Goal: Task Accomplishment & Management: Complete application form

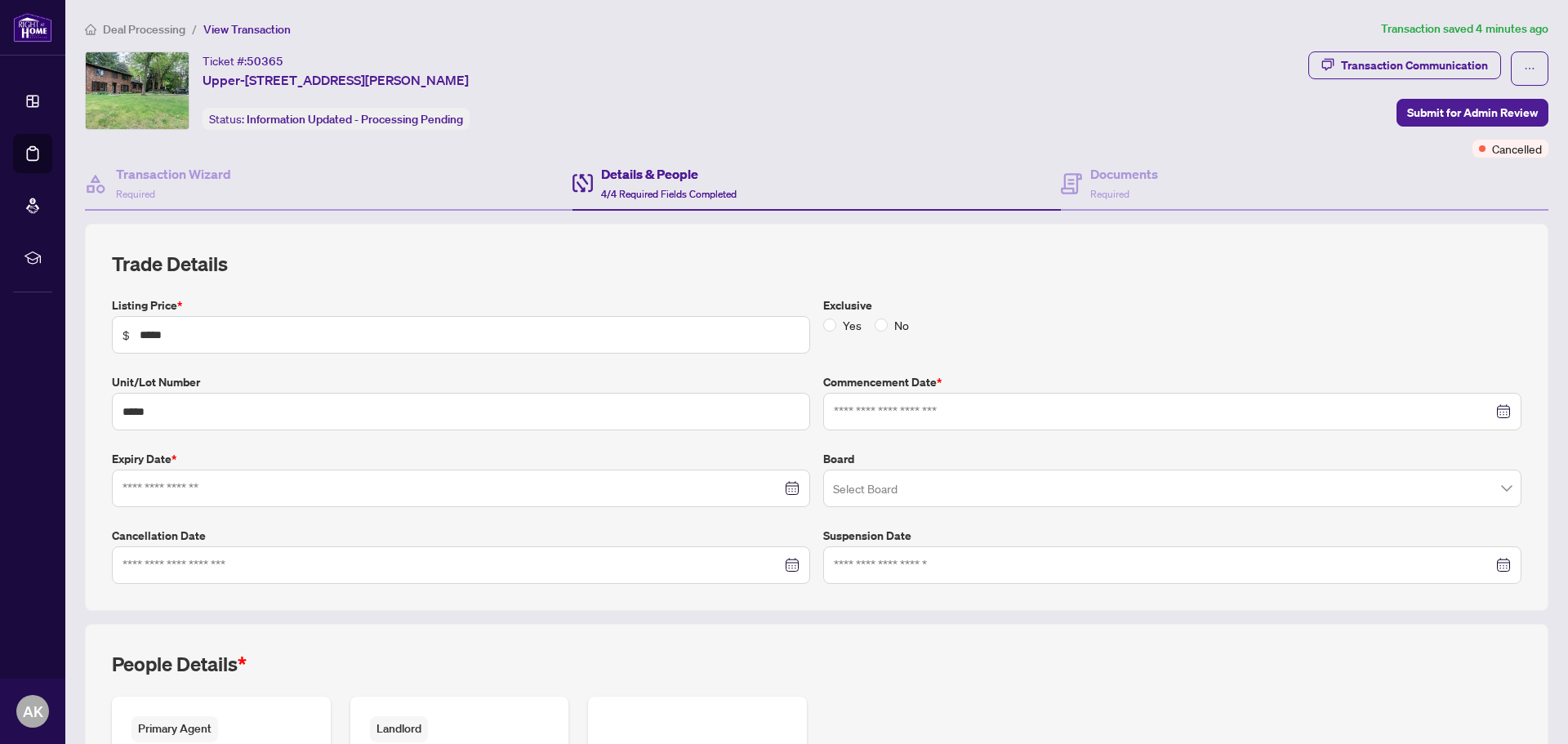
type input "**********"
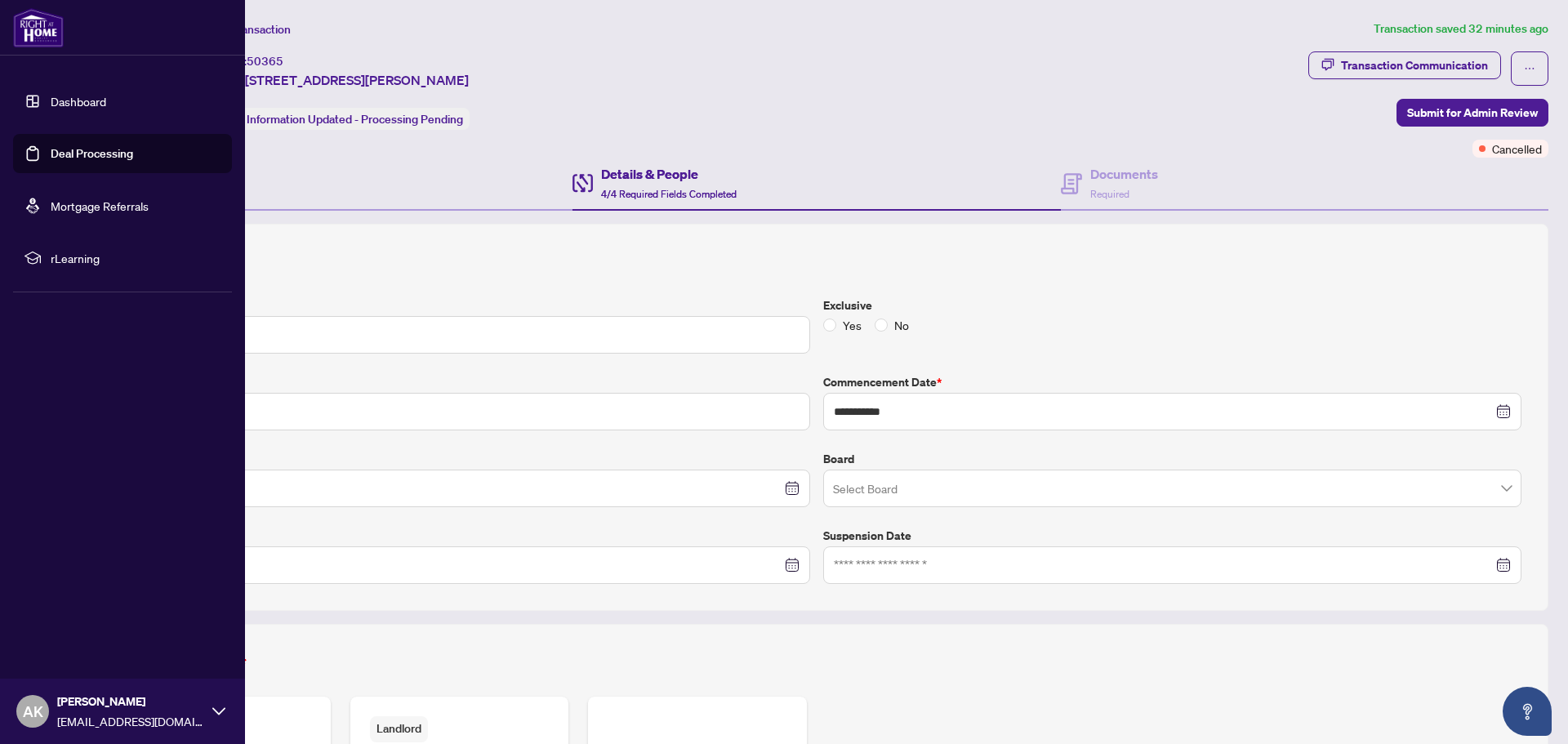
click at [66, 151] on link "Deal Processing" at bounding box center [92, 153] width 83 height 15
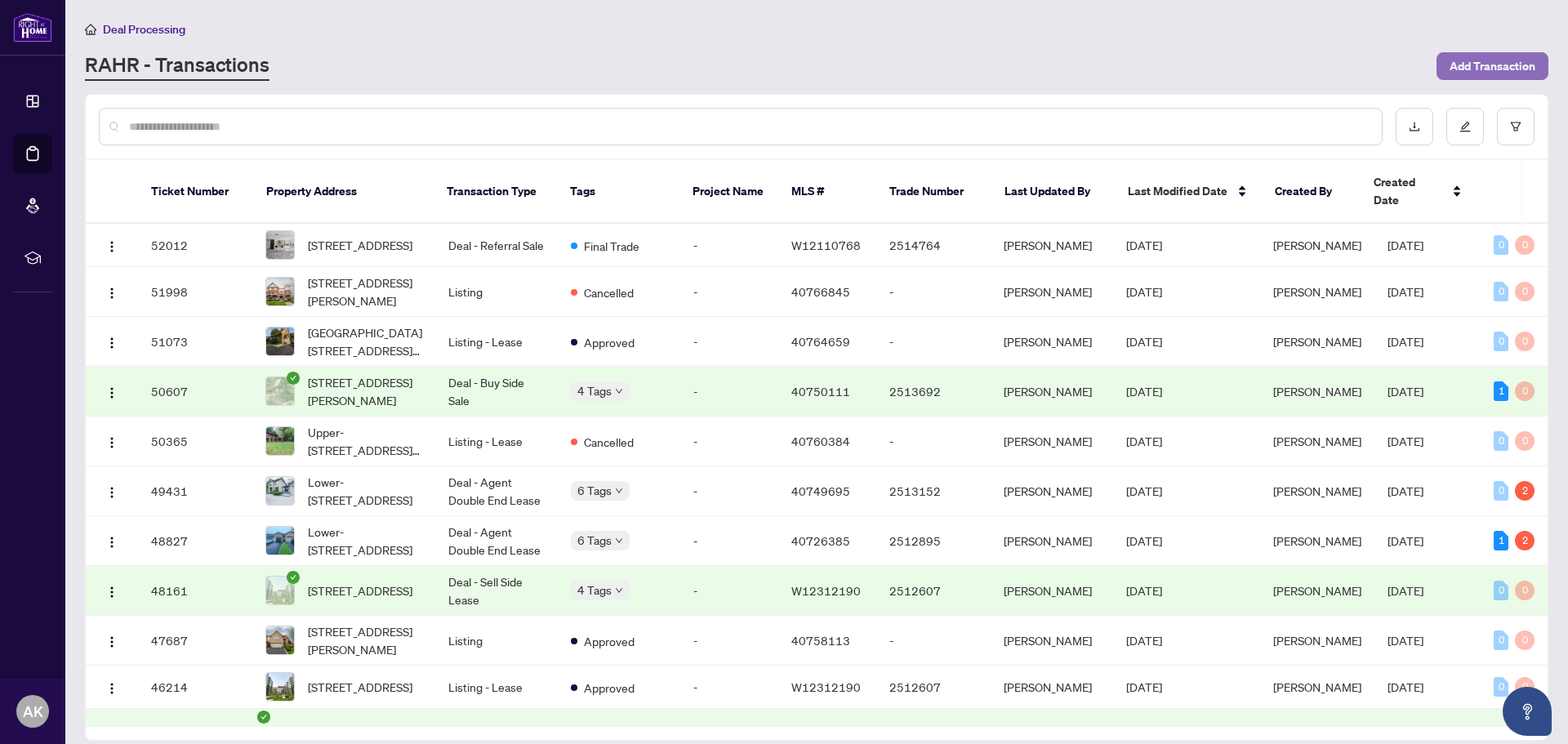
click at [1476, 65] on span "Add Transaction" at bounding box center [1492, 66] width 86 height 26
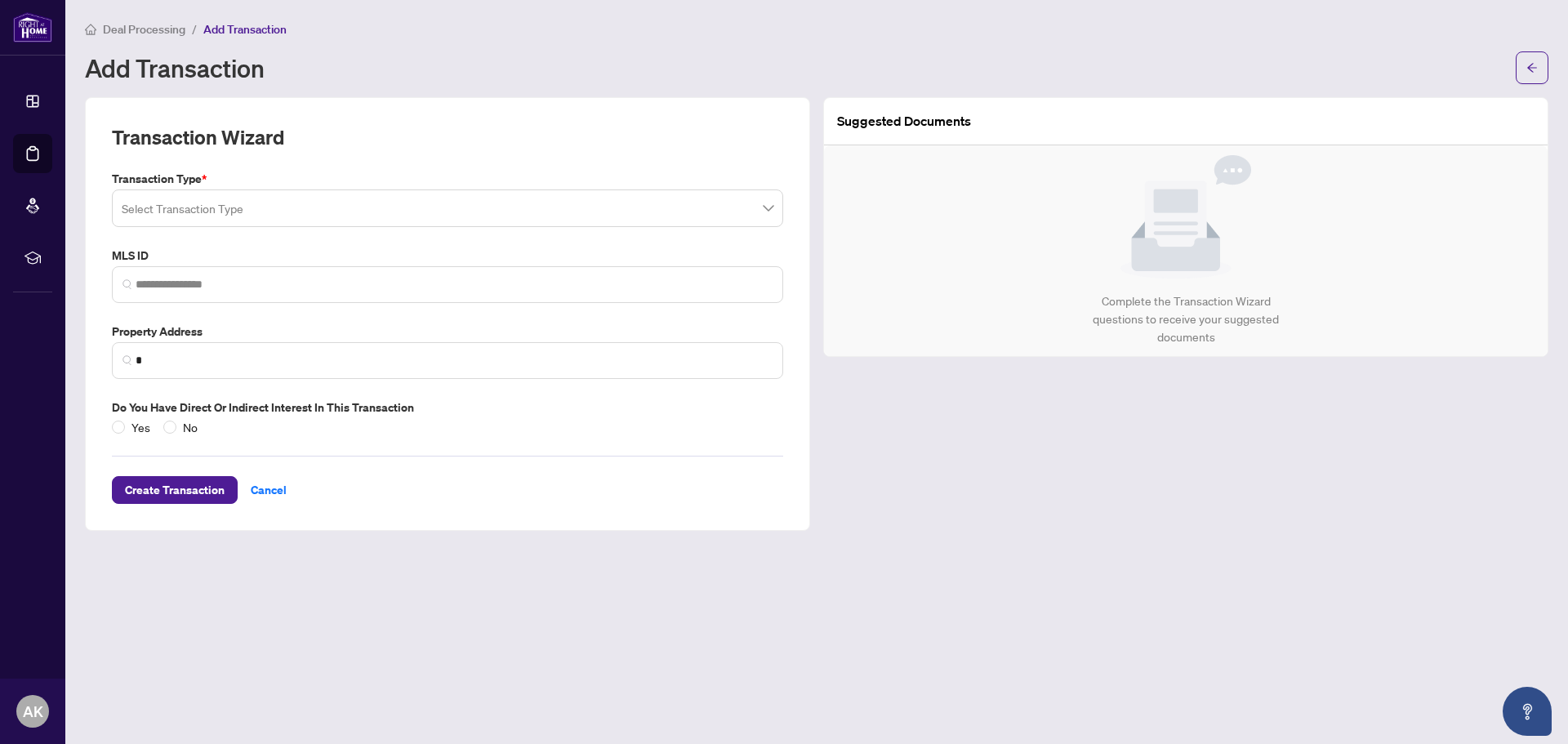
click at [234, 219] on input "search" at bounding box center [439, 210] width 637 height 36
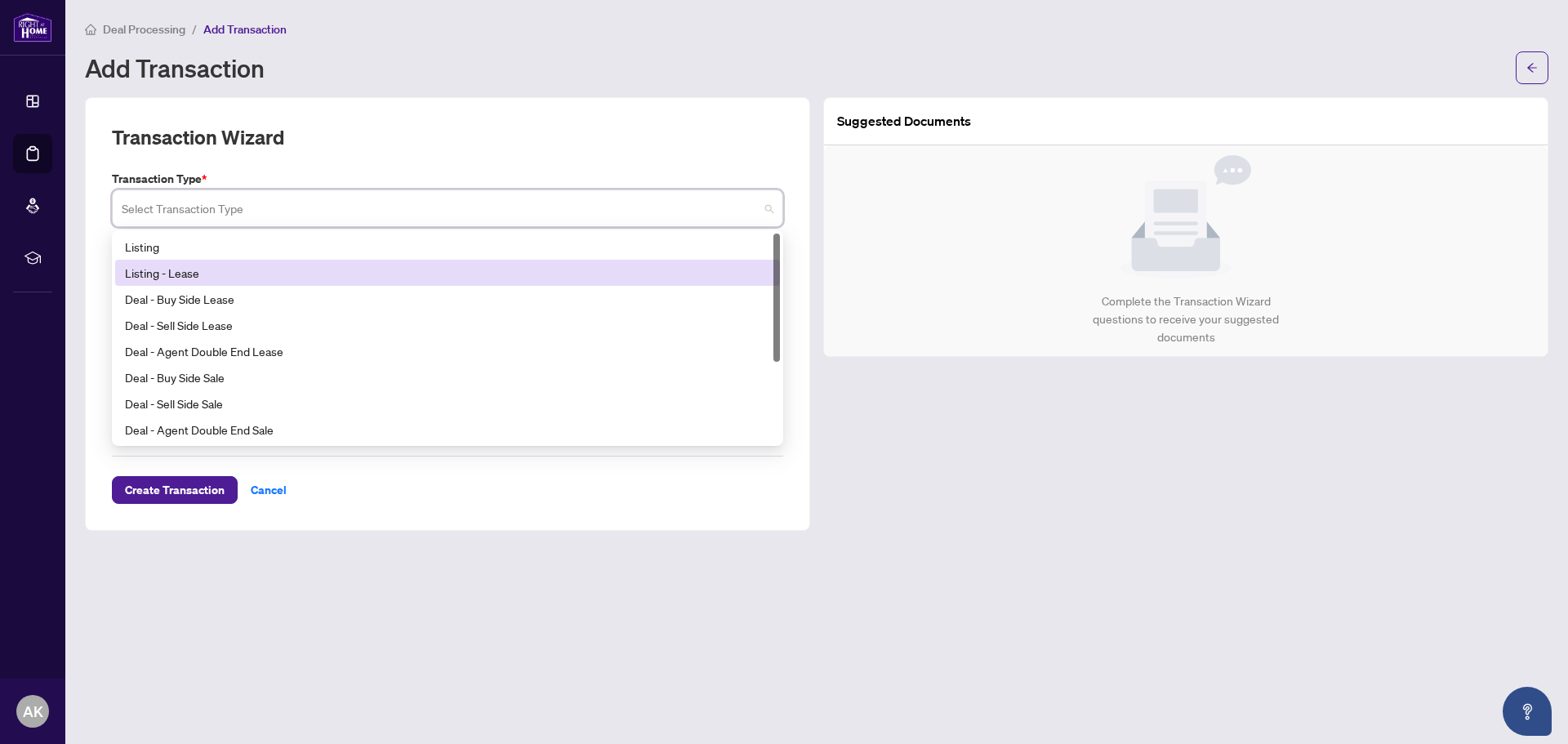
click at [213, 275] on div "Listing - Lease" at bounding box center [447, 273] width 646 height 18
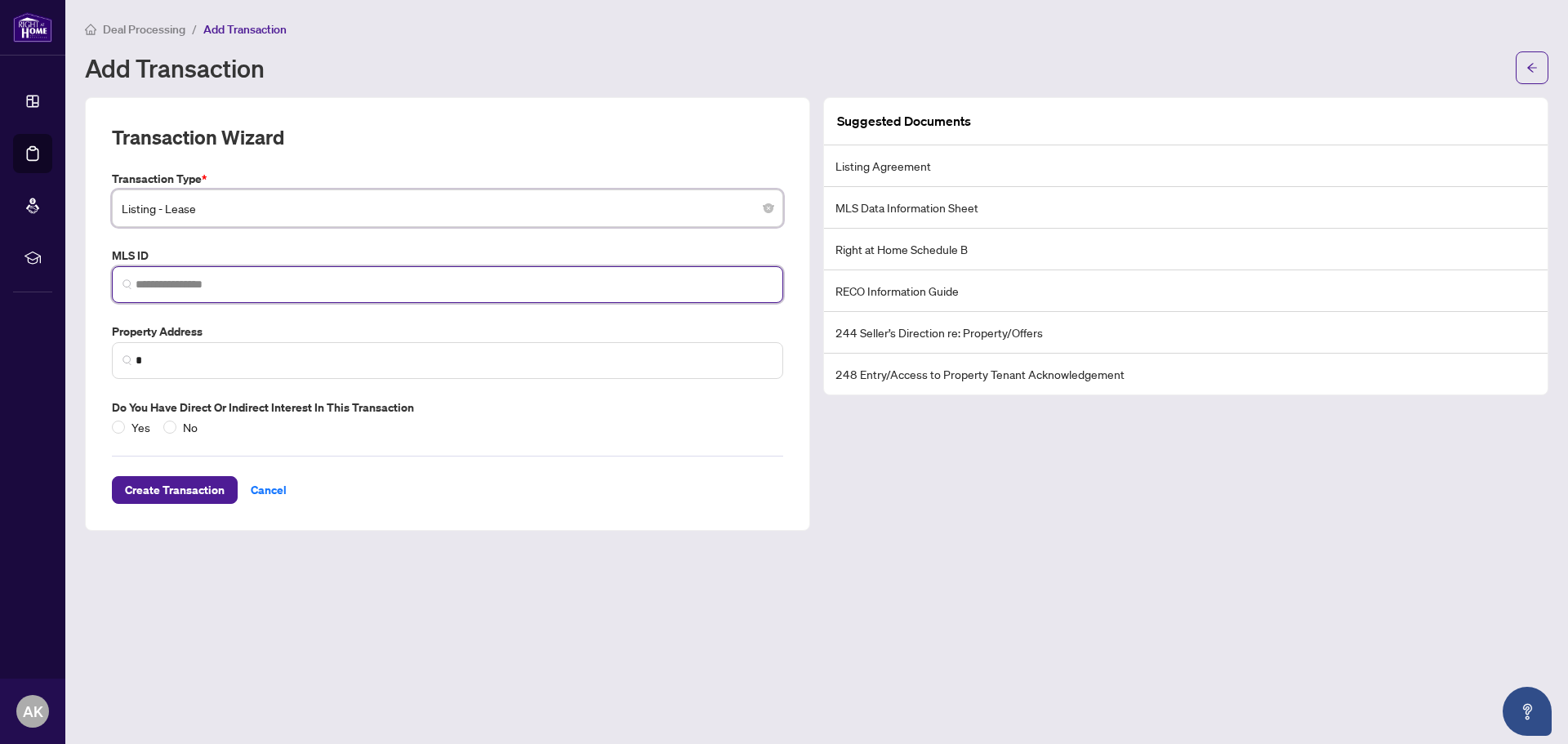
click at [210, 284] on input "search" at bounding box center [453, 284] width 637 height 17
paste input "********"
type input "********"
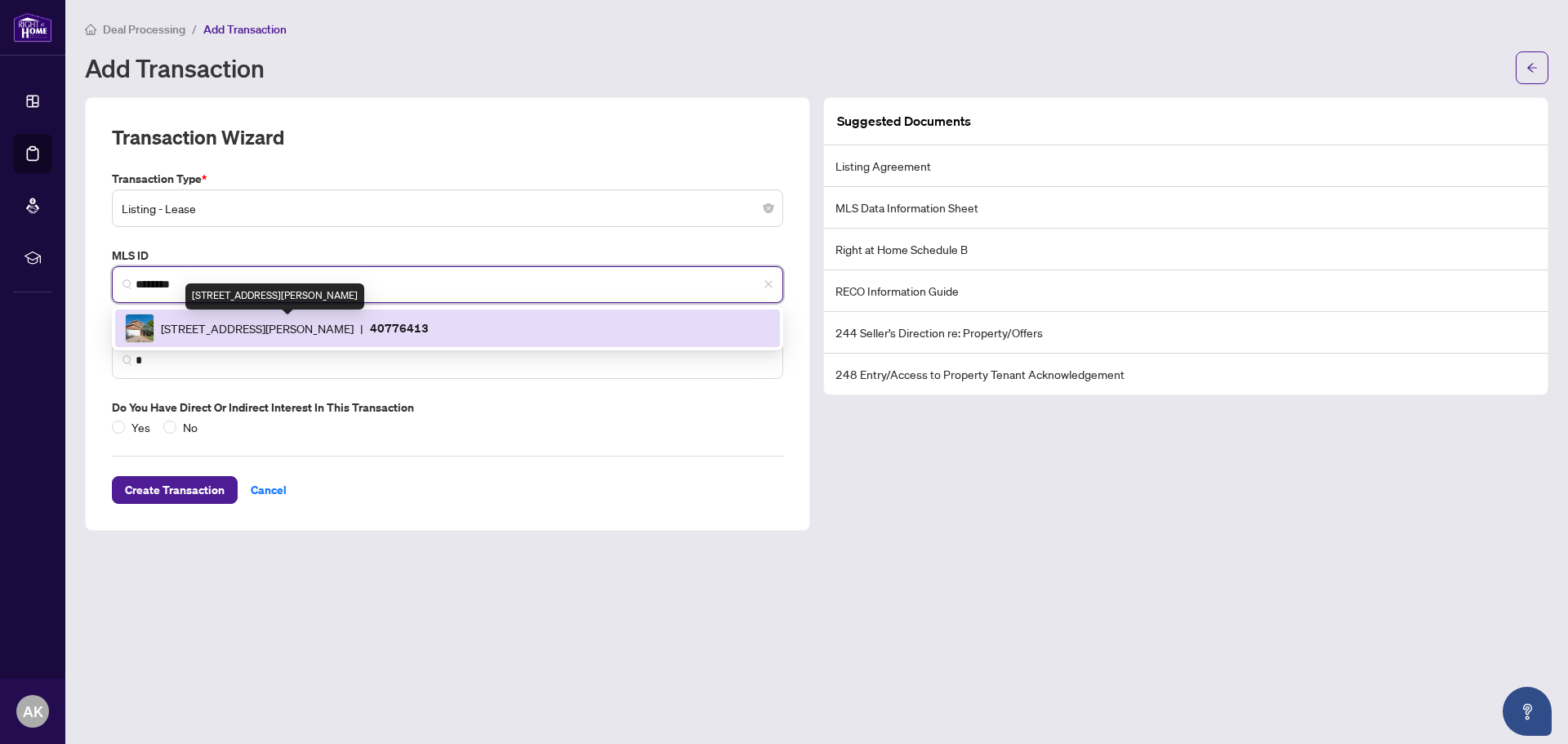
click at [306, 320] on span "[STREET_ADDRESS][PERSON_NAME]" at bounding box center [256, 329] width 192 height 18
type input "**********"
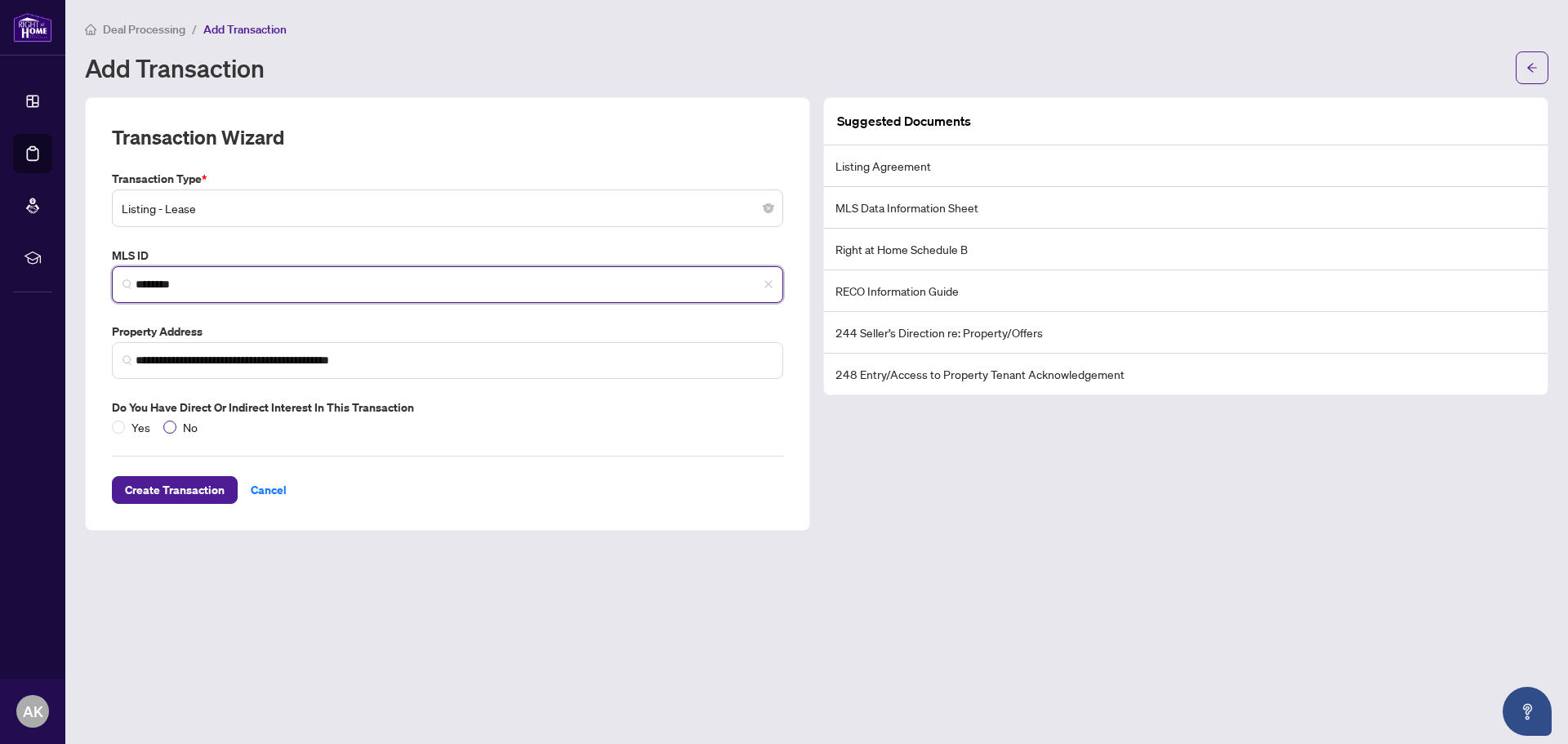
type input "********"
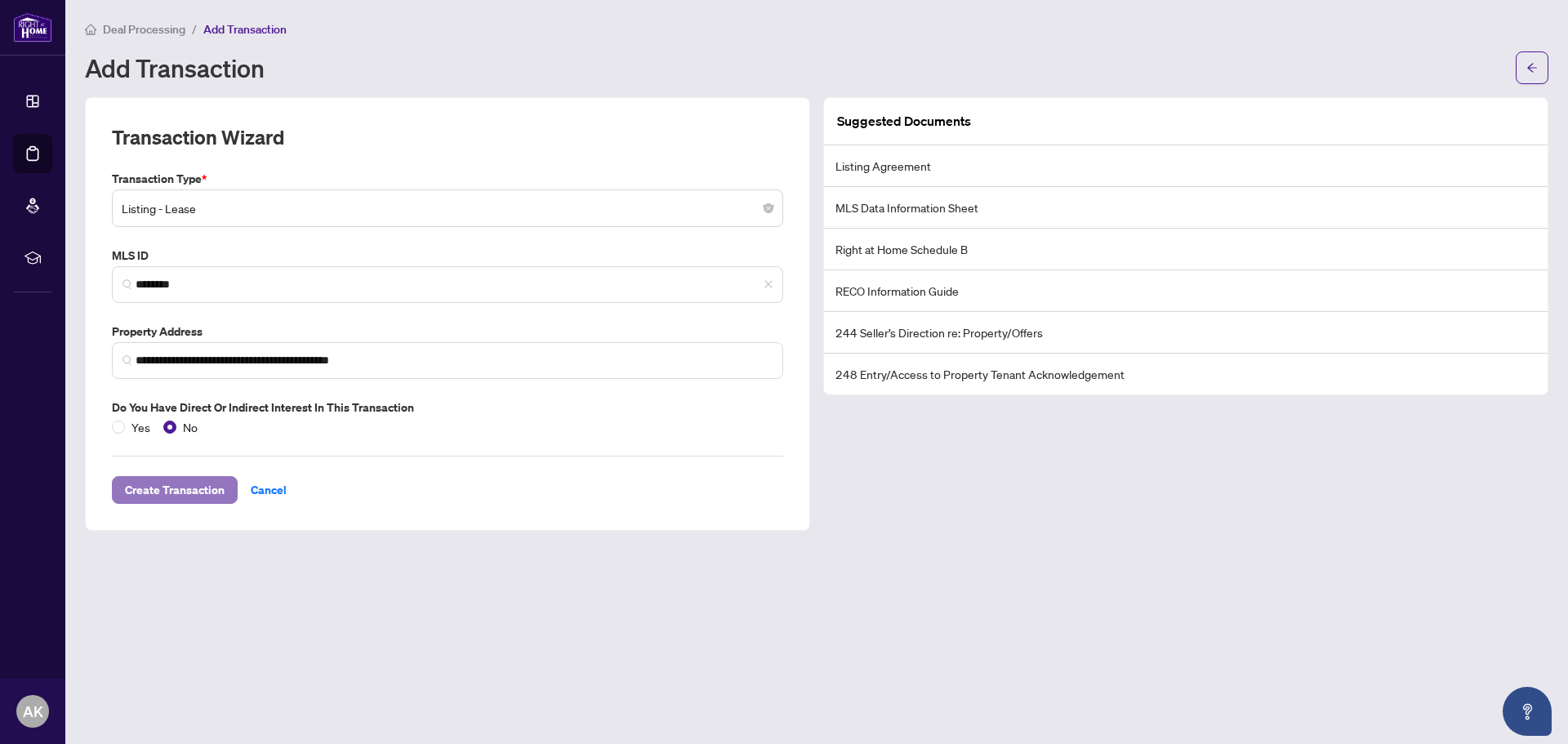
click at [165, 487] on span "Create Transaction" at bounding box center [174, 490] width 100 height 26
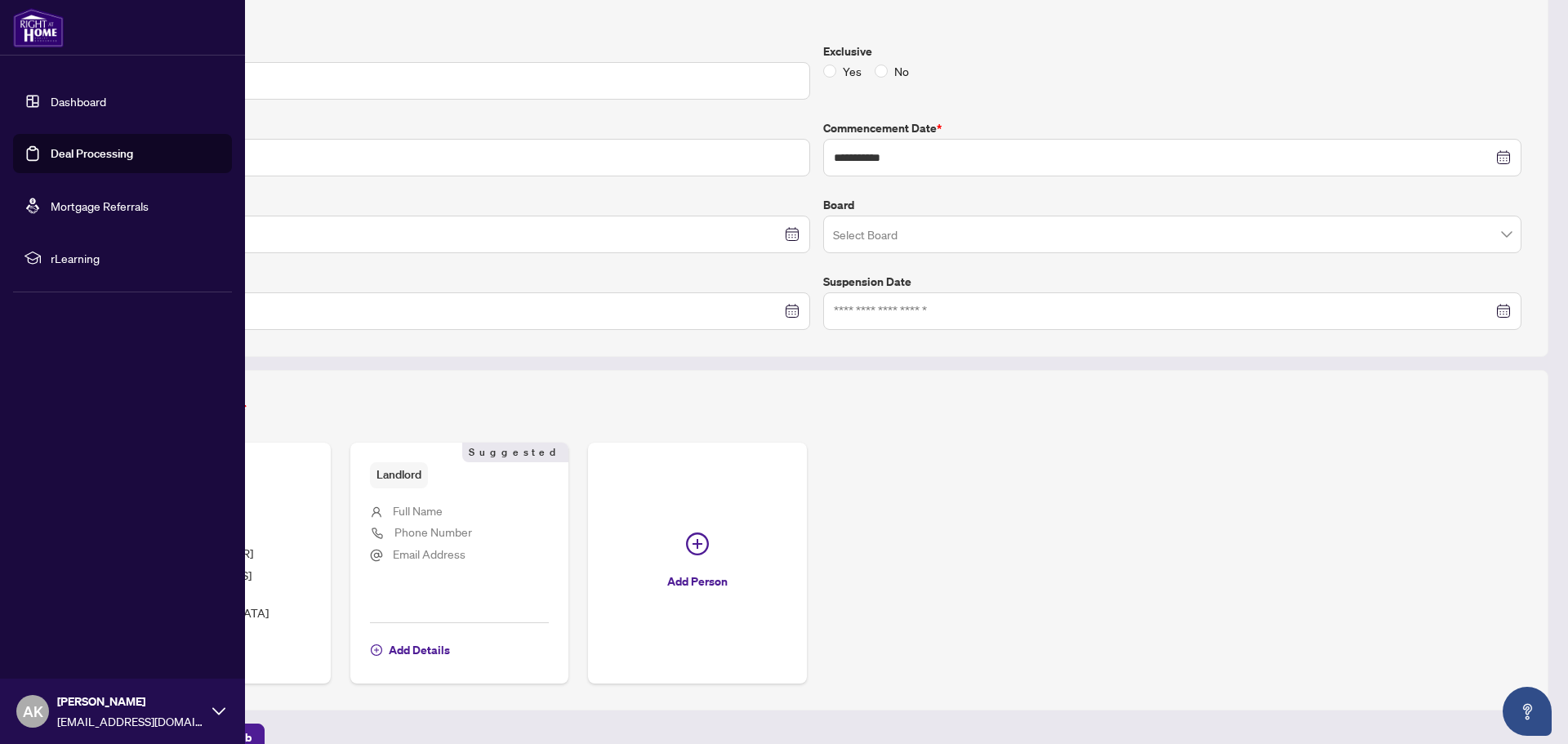
scroll to position [265, 0]
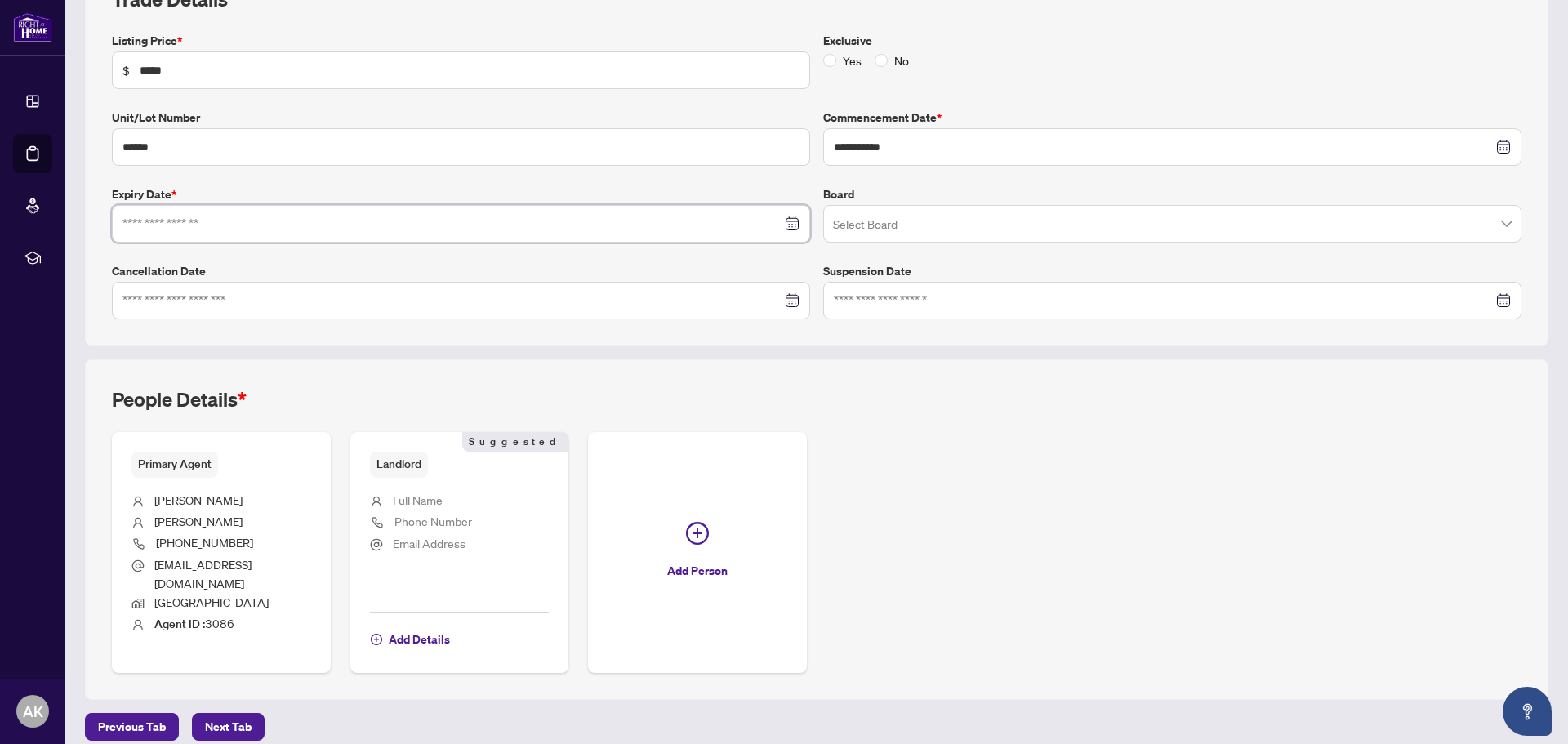
click at [271, 224] on input at bounding box center [452, 224] width 659 height 18
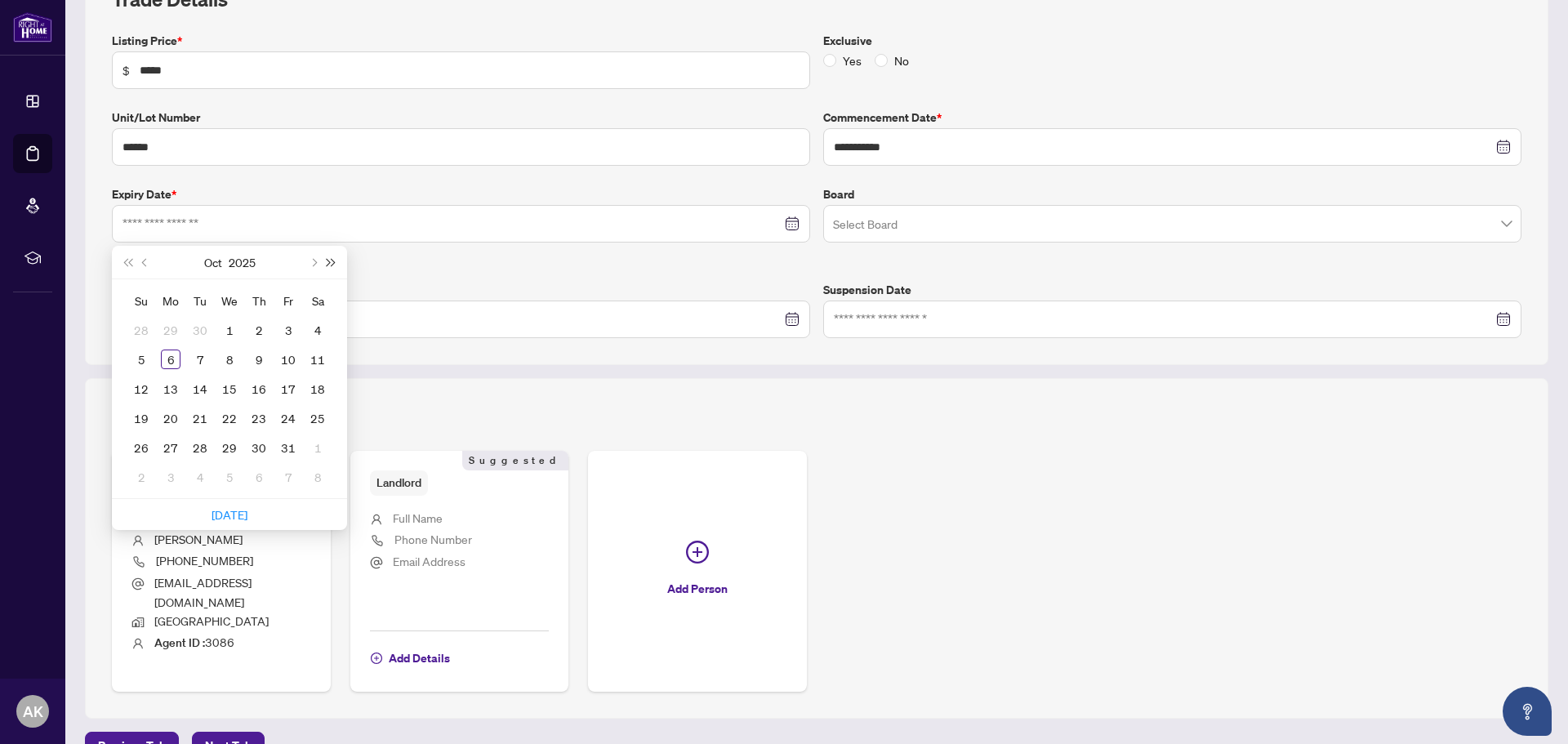
click at [336, 263] on button "Next year (Control + right)" at bounding box center [332, 262] width 18 height 33
click at [315, 263] on span "Next month (PageDown)" at bounding box center [313, 262] width 8 height 8
click at [149, 264] on button "Previous month (PageUp)" at bounding box center [145, 262] width 18 height 33
click at [144, 264] on span "Previous month (PageUp)" at bounding box center [146, 262] width 8 height 8
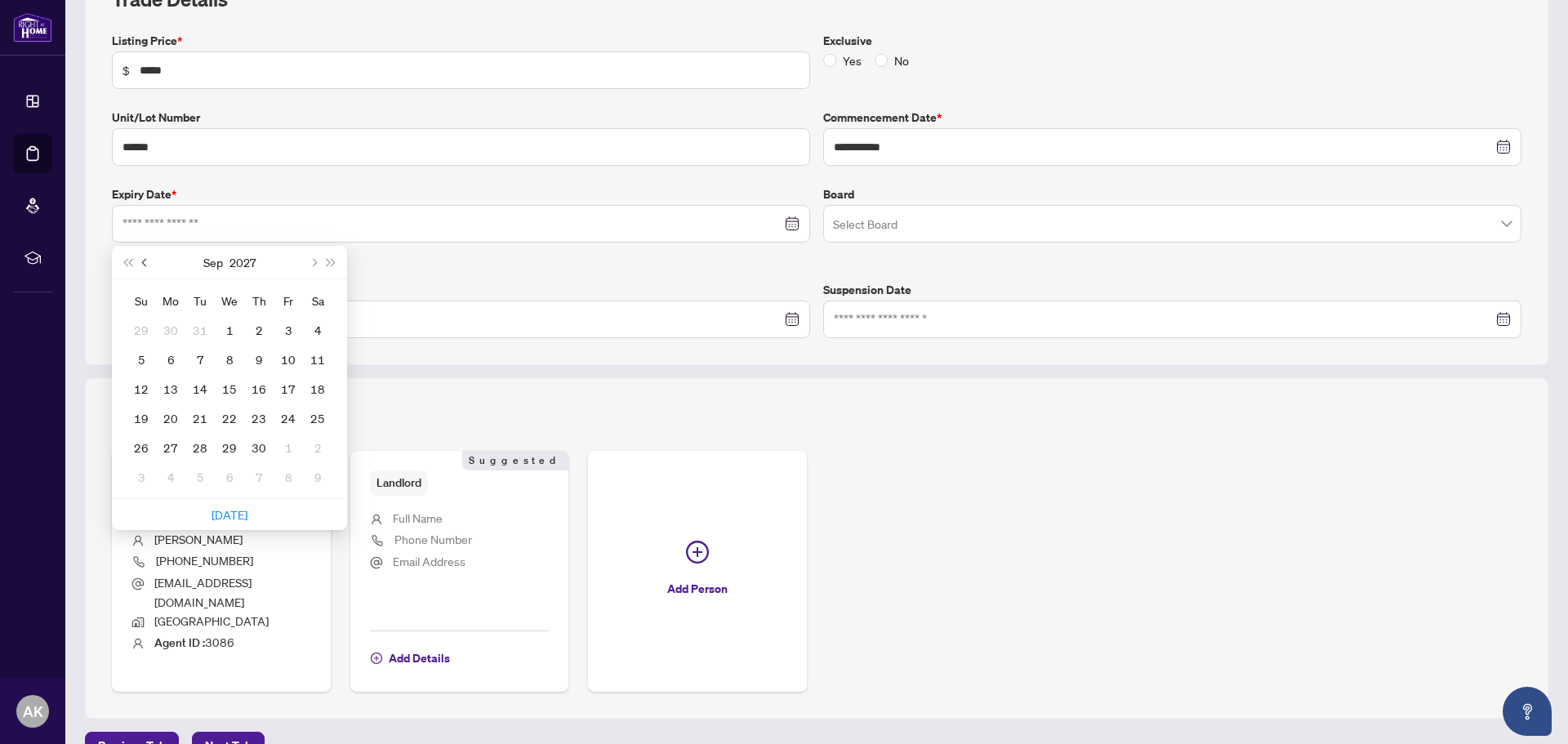
click at [144, 264] on span "Previous month (PageUp)" at bounding box center [146, 262] width 8 height 8
click at [131, 266] on button "Last year (Control + left)" at bounding box center [128, 262] width 18 height 33
click at [147, 258] on button "Previous month (PageUp)" at bounding box center [145, 262] width 18 height 33
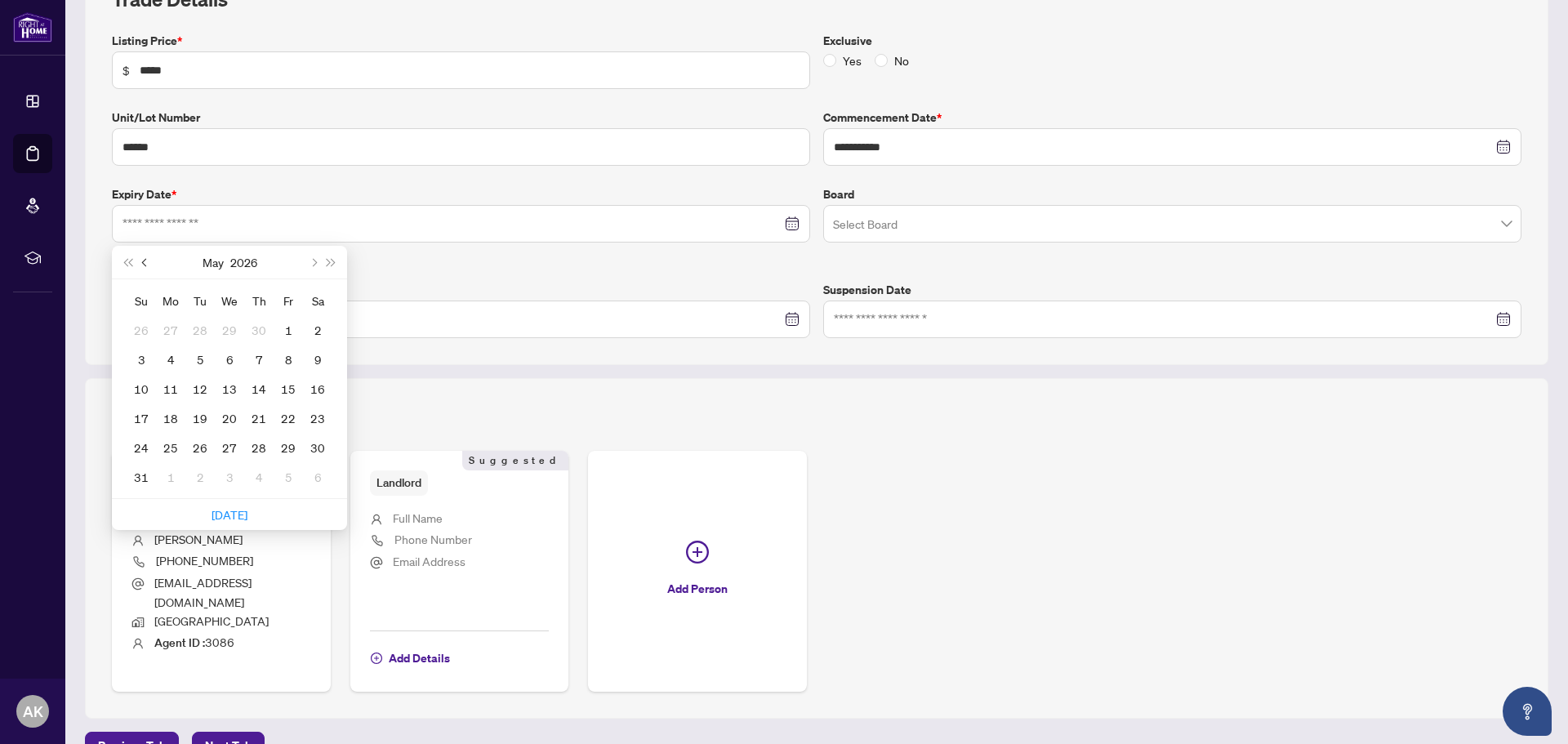
click at [147, 258] on button "Previous month (PageUp)" at bounding box center [145, 262] width 18 height 33
type input "**********"
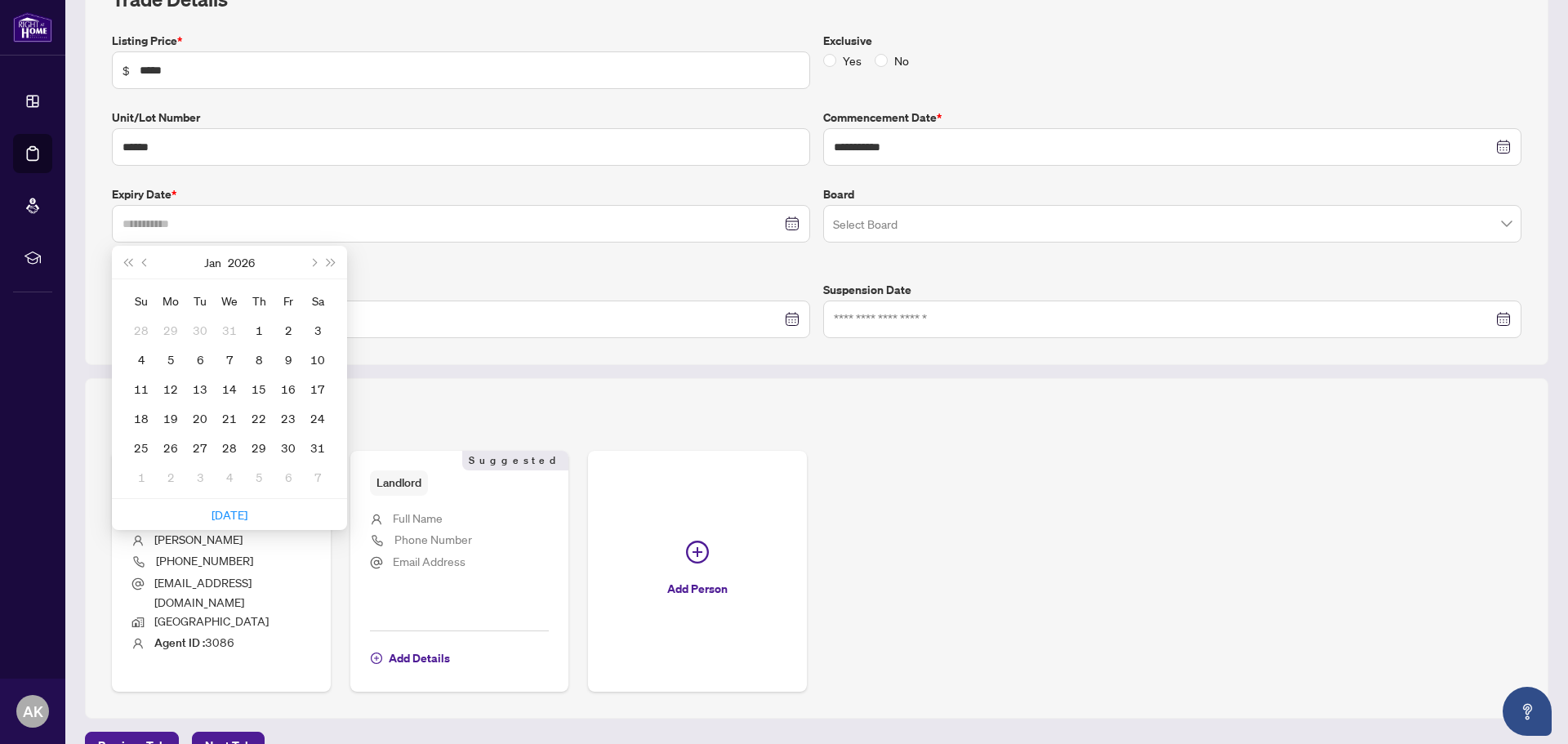
click at [254, 329] on div "1" at bounding box center [259, 330] width 20 height 20
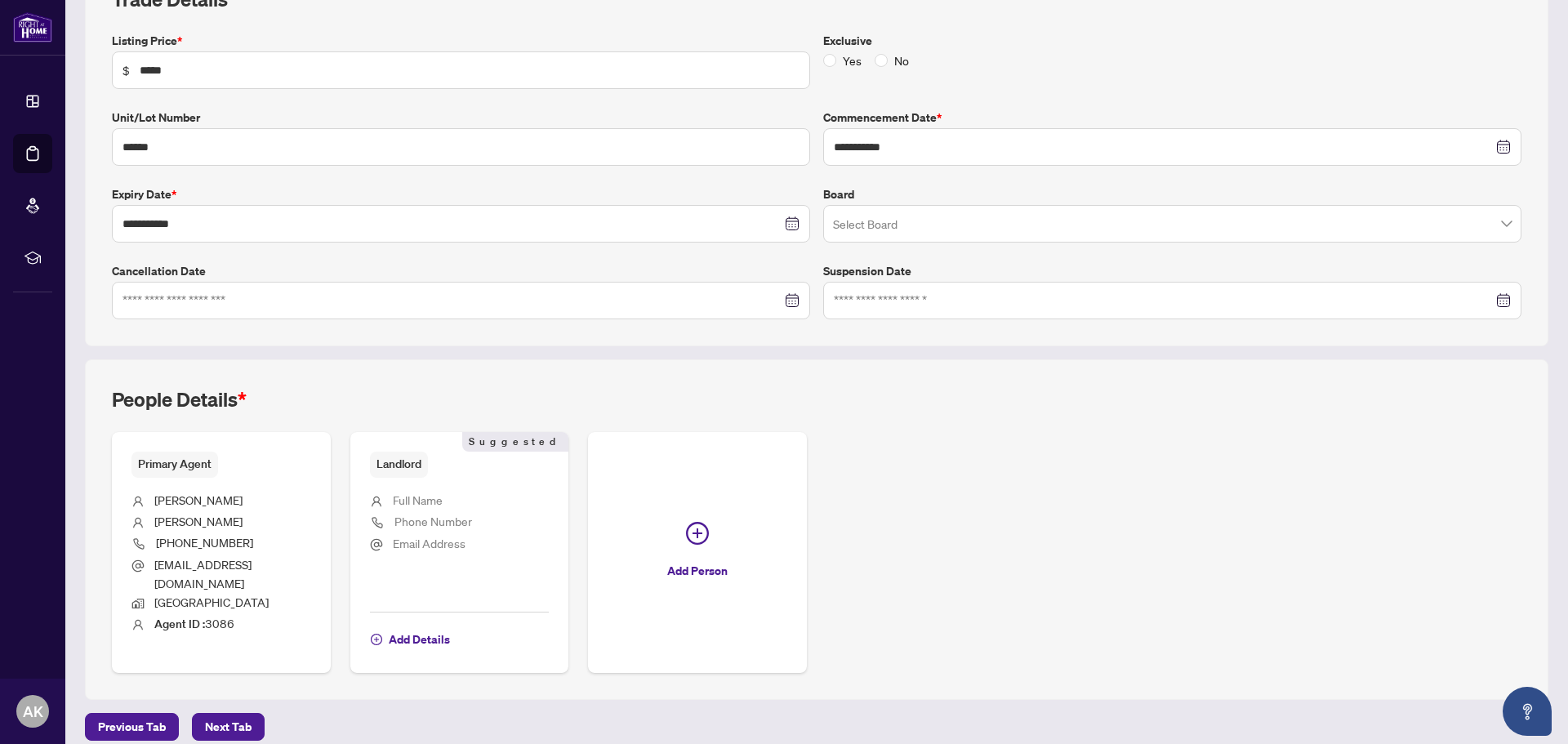
click at [423, 505] on span "Full Name" at bounding box center [417, 499] width 50 height 15
click at [420, 626] on span "Add Details" at bounding box center [418, 639] width 61 height 26
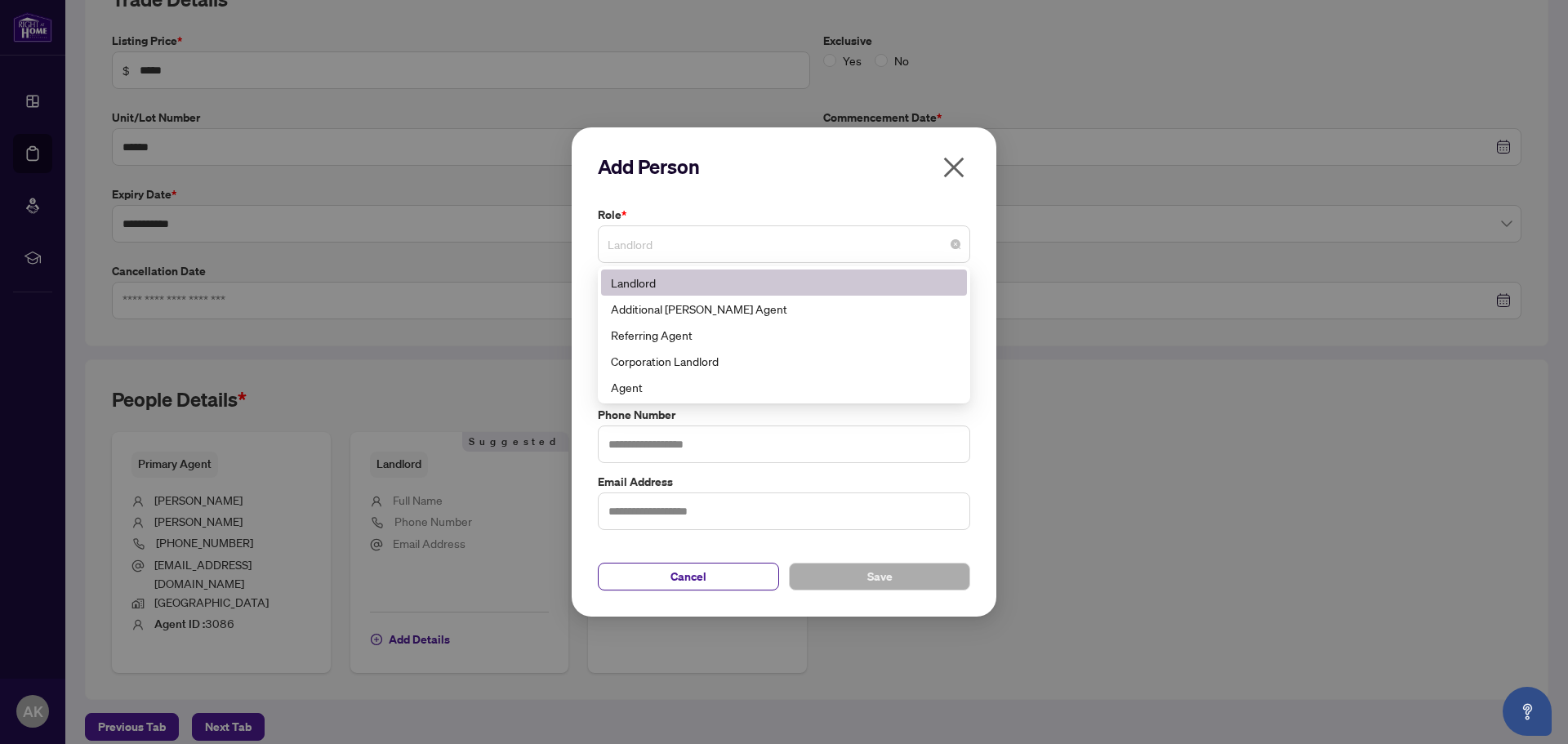
click at [690, 236] on span "Landlord" at bounding box center [784, 244] width 353 height 31
click at [980, 258] on div "Add Person Role * Landlord 3 10 Landlord Additional [PERSON_NAME] Agent Referri…" at bounding box center [784, 372] width 424 height 490
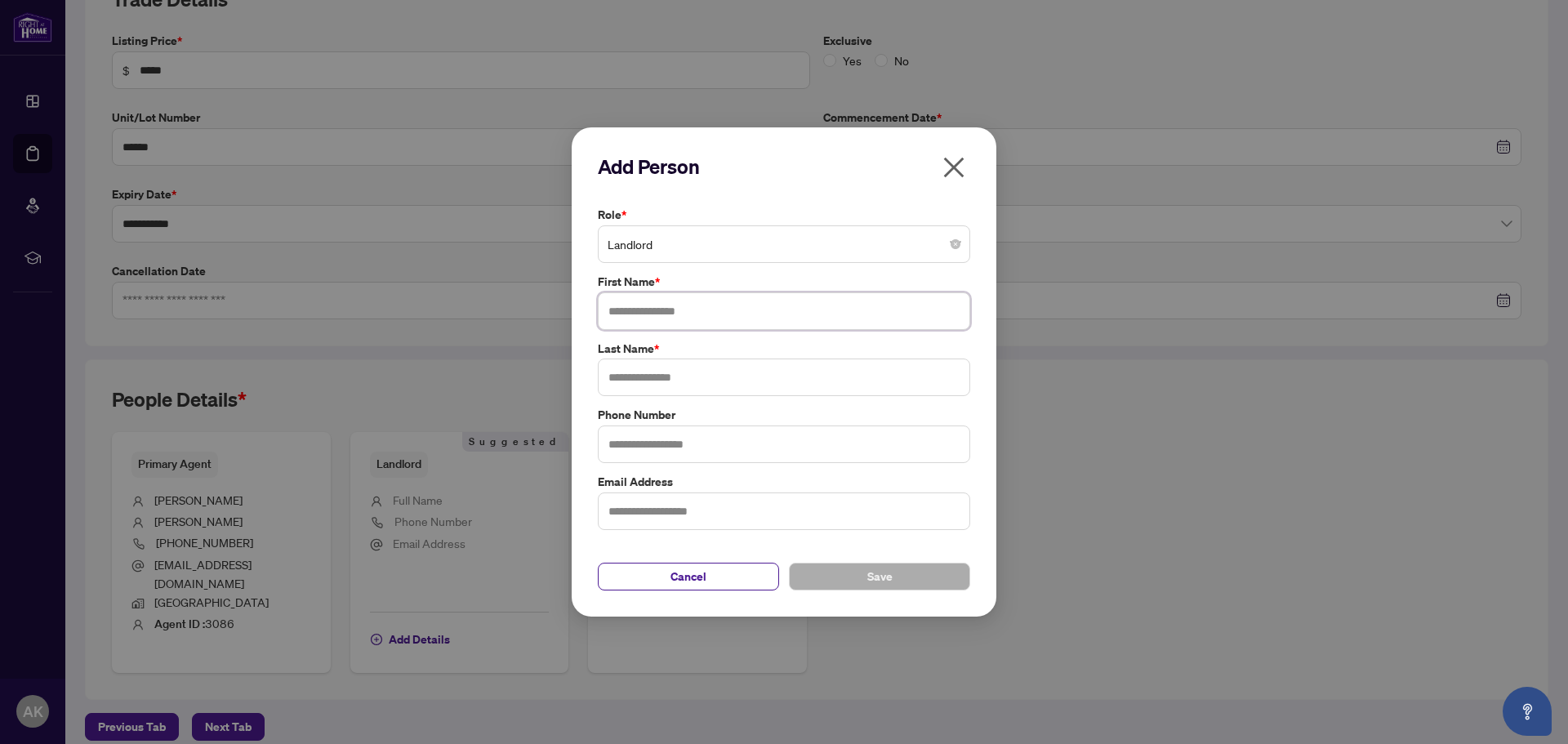
click at [862, 311] on input "text" at bounding box center [784, 311] width 373 height 38
type input "*****"
click at [775, 373] on input "text" at bounding box center [784, 377] width 373 height 38
paste input "**********"
type input "**********"
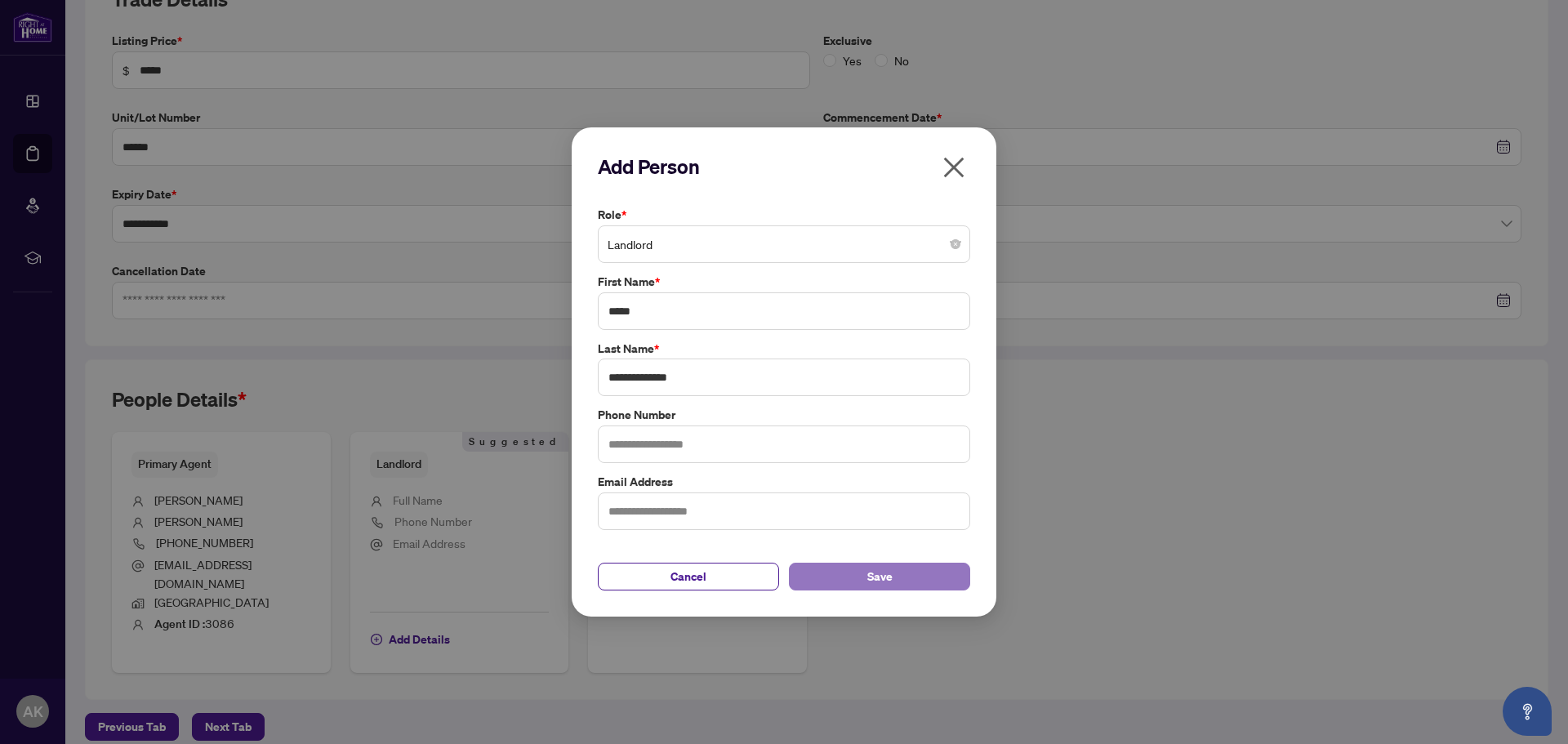
click at [853, 587] on button "Save" at bounding box center [880, 577] width 181 height 28
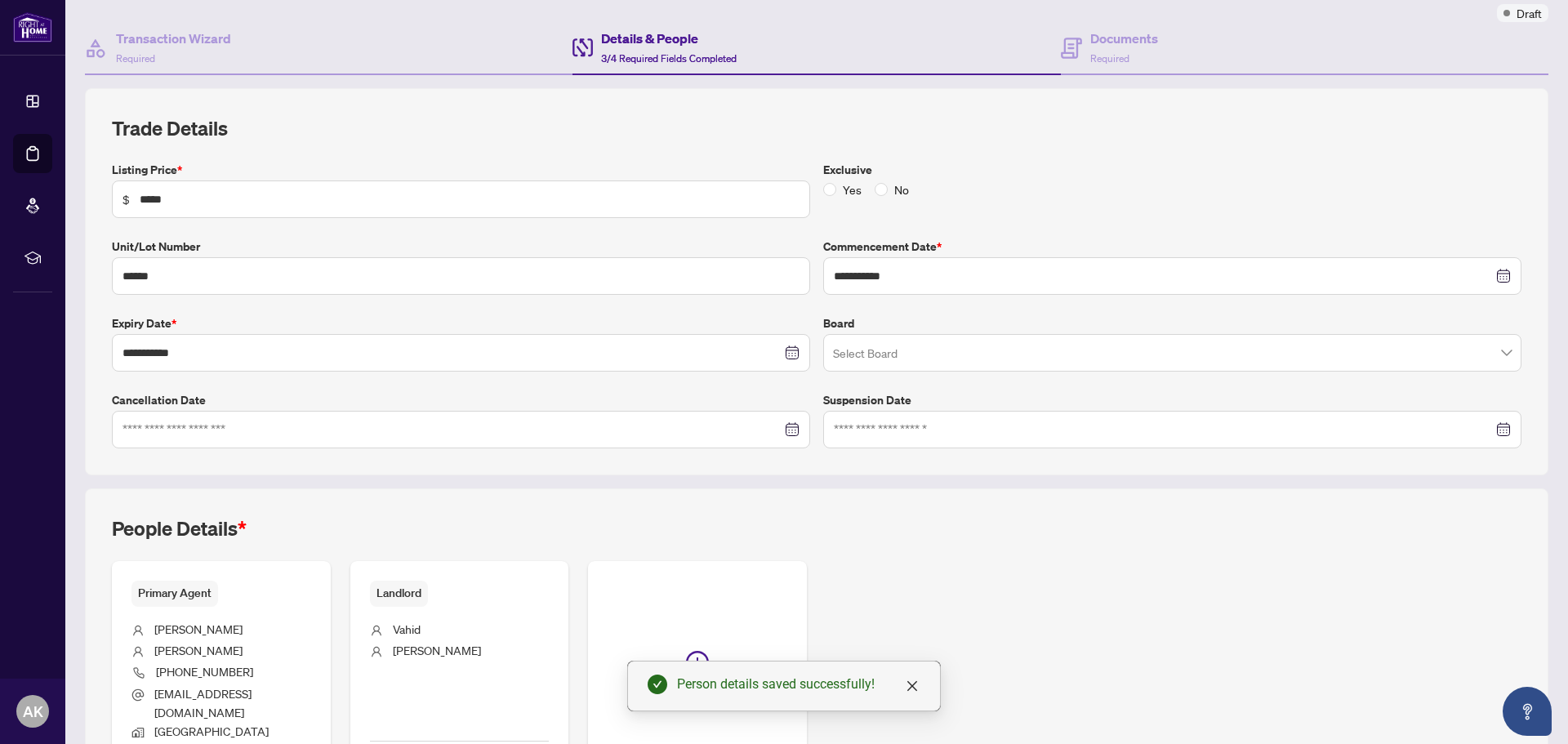
scroll to position [0, 0]
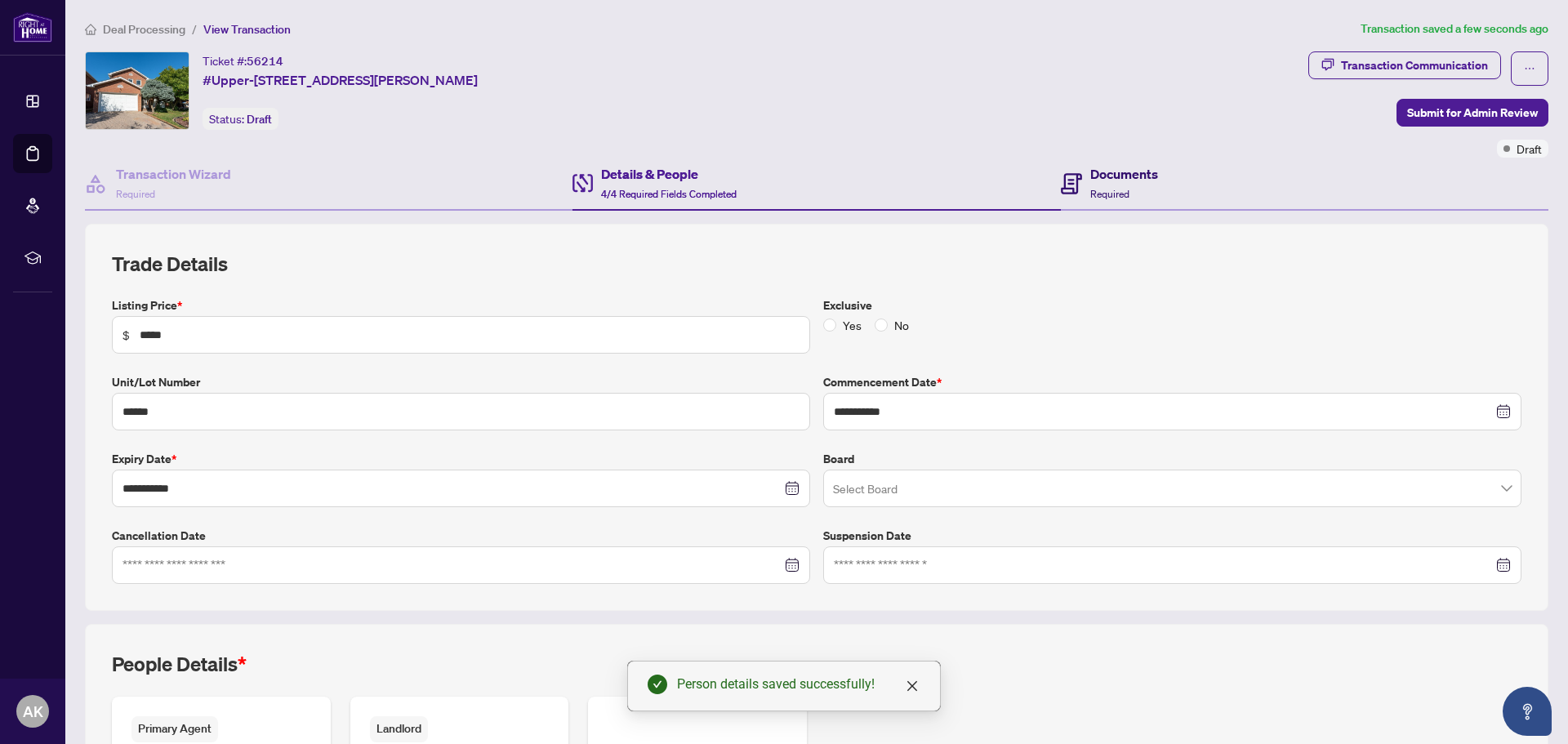
click at [1094, 188] on span "Required" at bounding box center [1109, 194] width 39 height 12
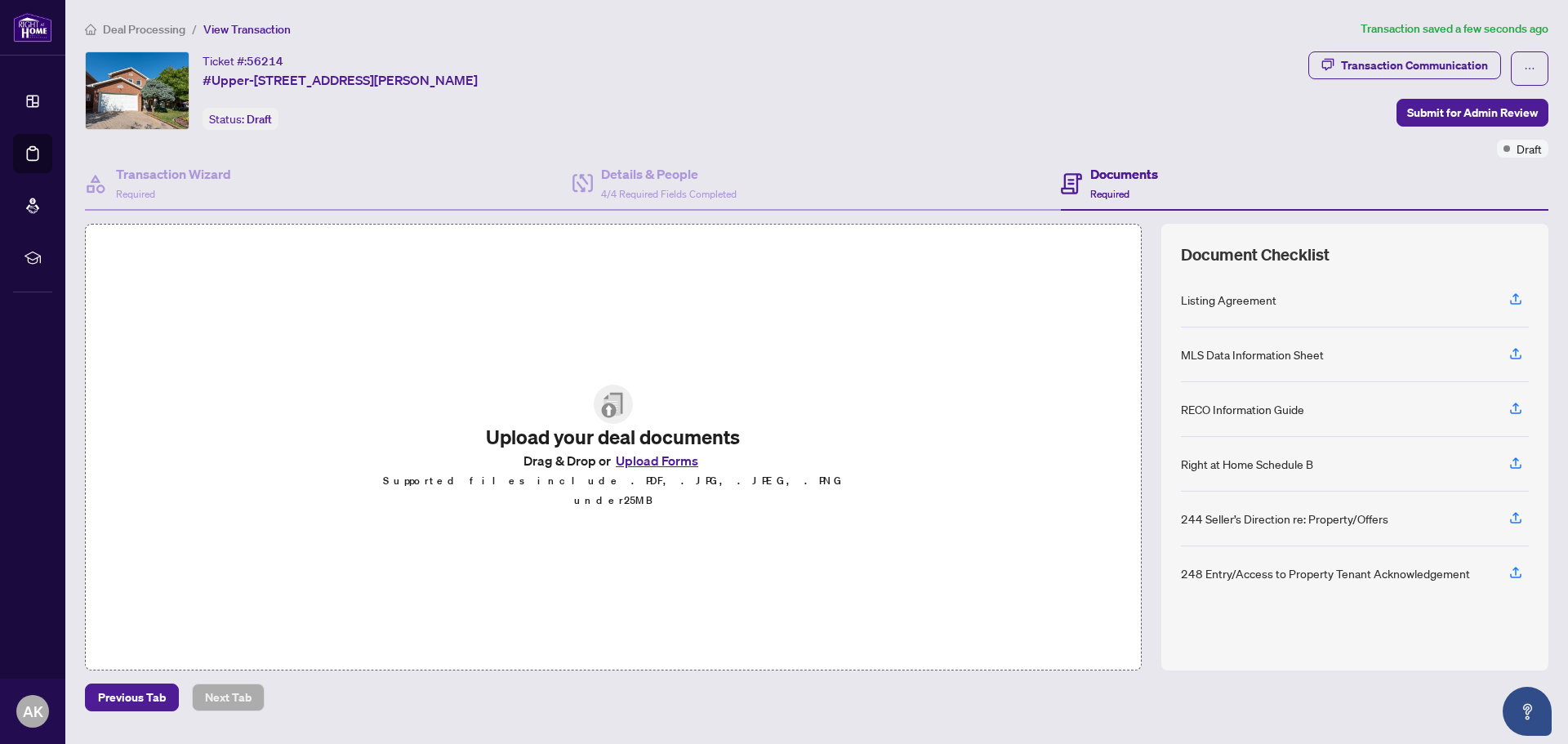
click at [688, 466] on button "Upload Forms" at bounding box center [656, 460] width 93 height 21
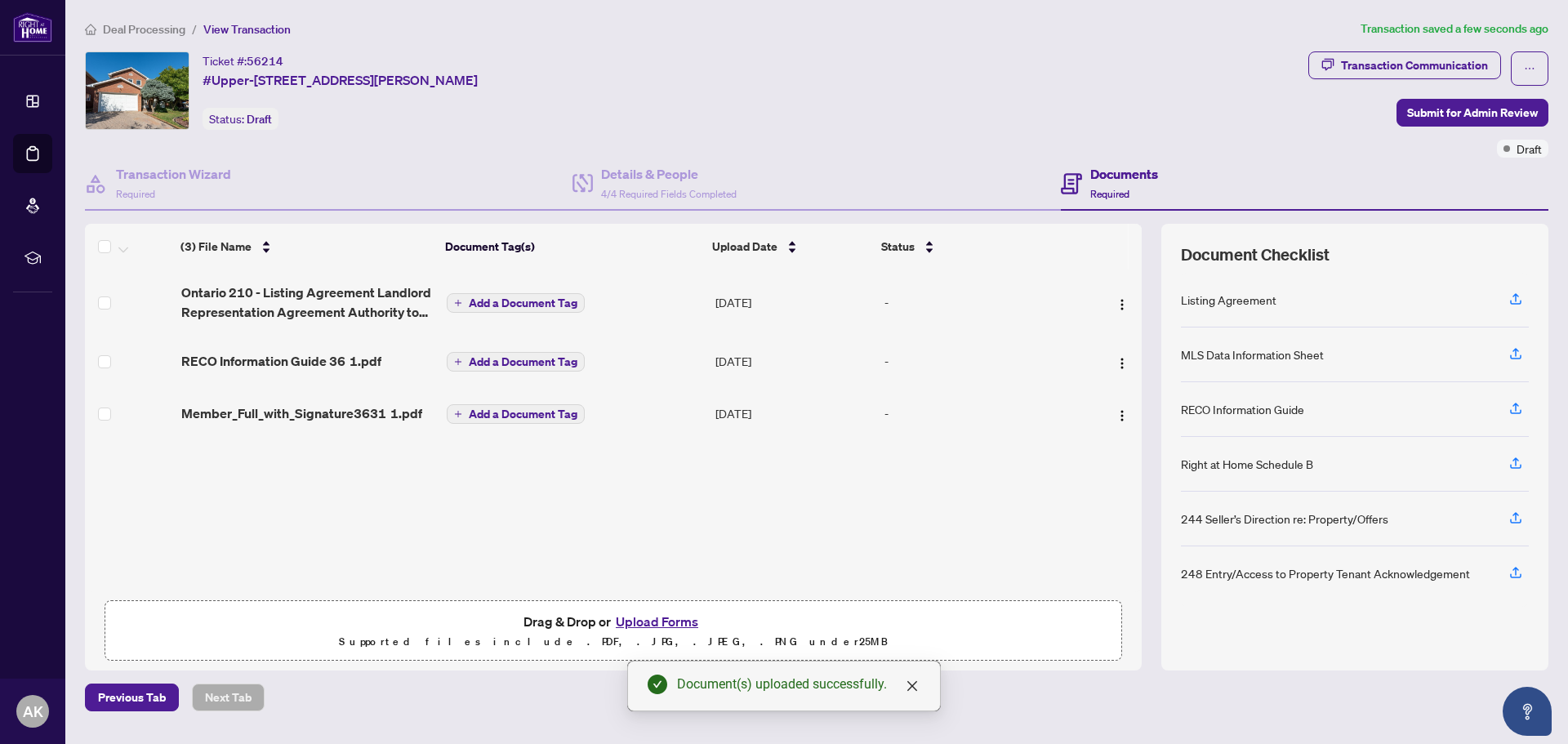
click at [505, 300] on span "Add a Document Tag" at bounding box center [523, 302] width 109 height 11
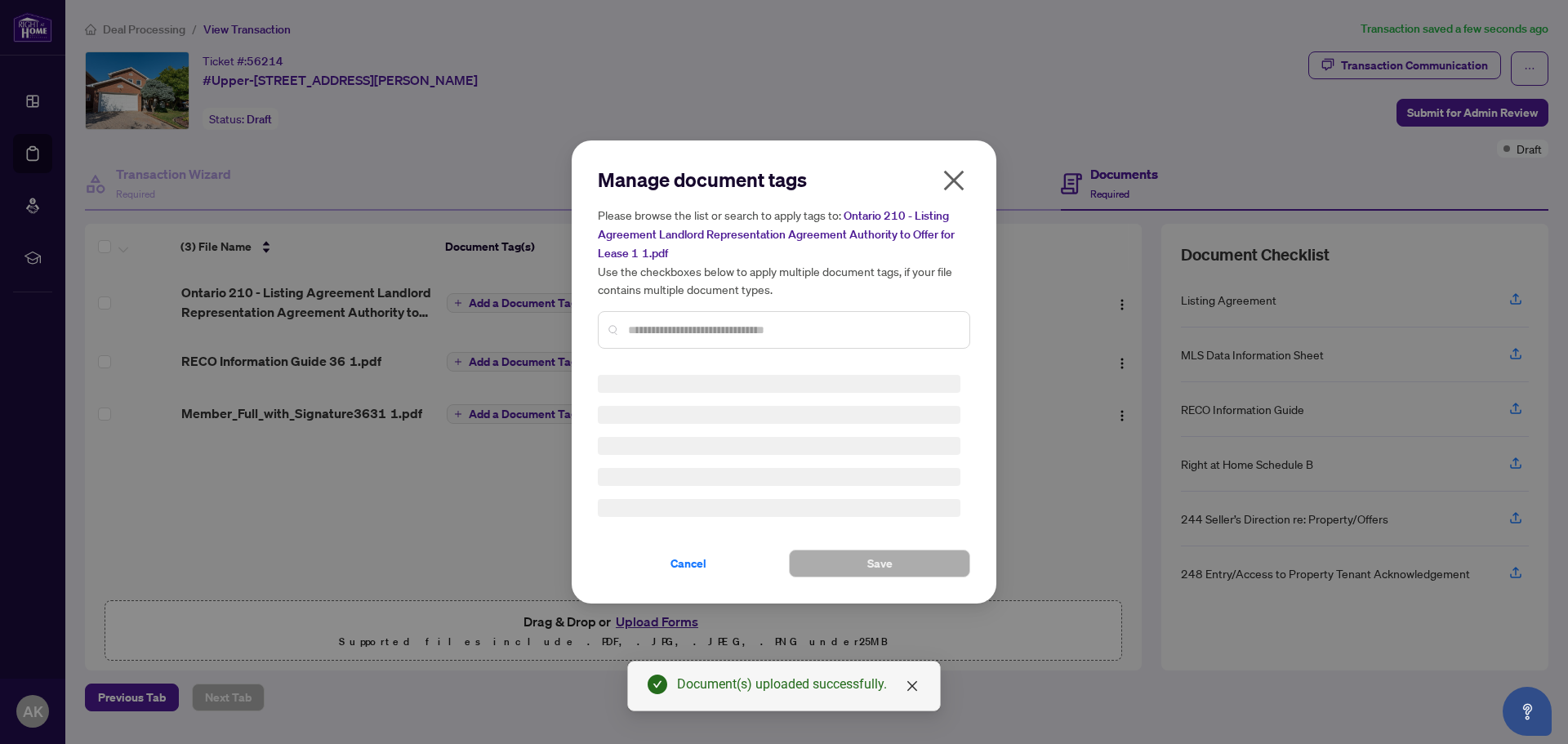
click at [662, 318] on div "Manage document tags Please browse the list or search to apply tags to: Ontario…" at bounding box center [784, 264] width 373 height 195
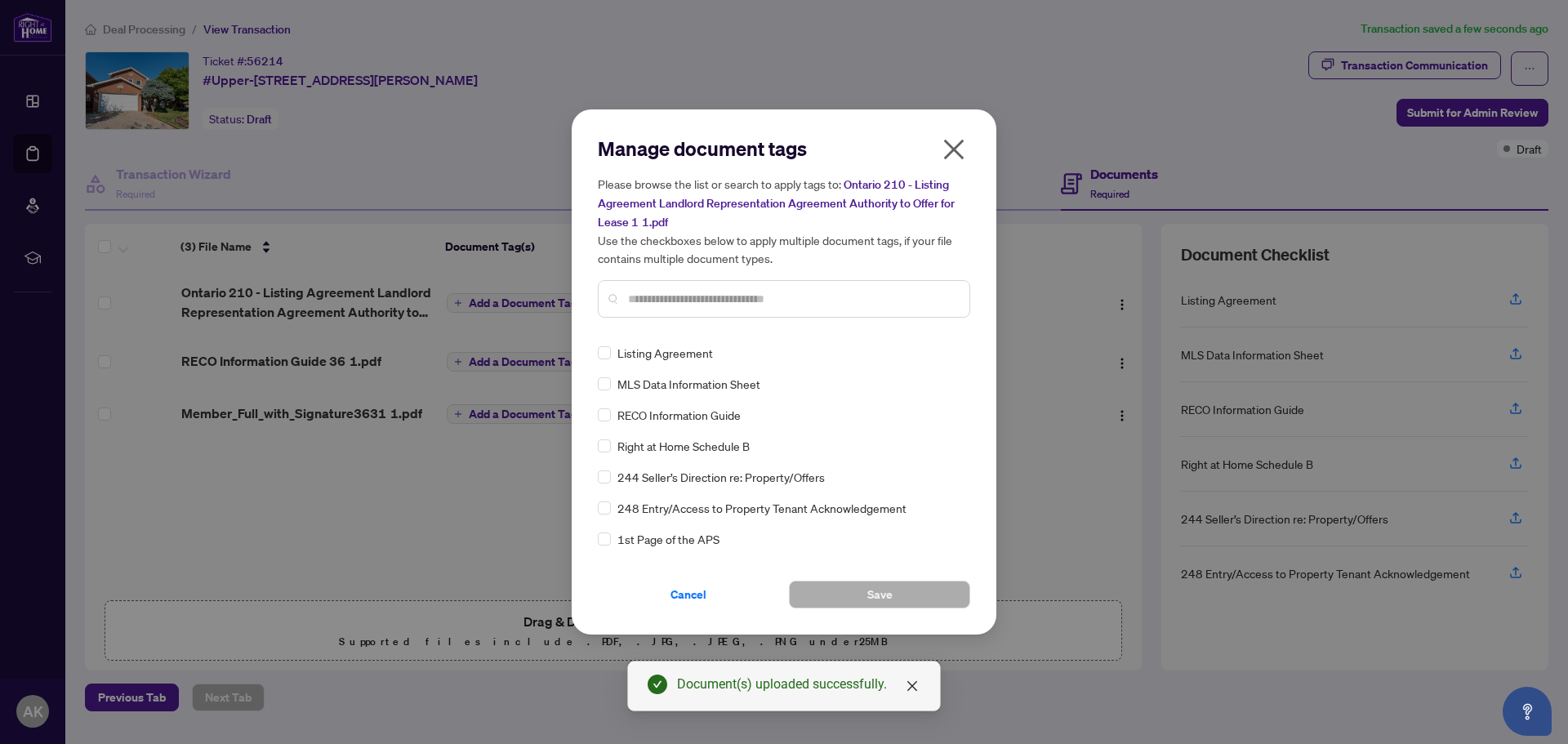
click at [659, 327] on div "Manage document tags Please browse the list or search to apply tags to: Ontario…" at bounding box center [784, 233] width 373 height 195
click at [663, 305] on input "text" at bounding box center [792, 299] width 329 height 18
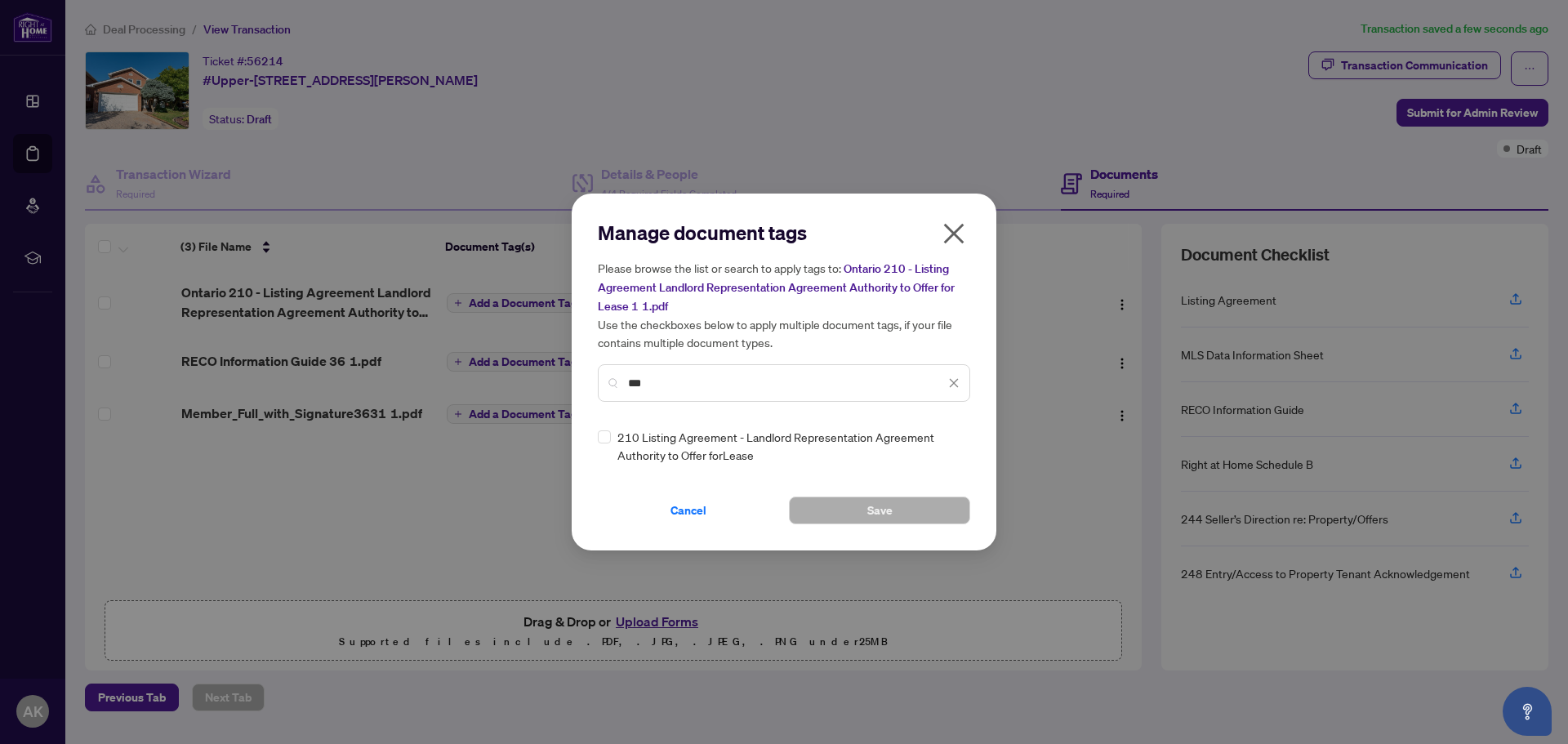
type input "***"
click at [953, 384] on icon "close" at bounding box center [953, 382] width 11 height 11
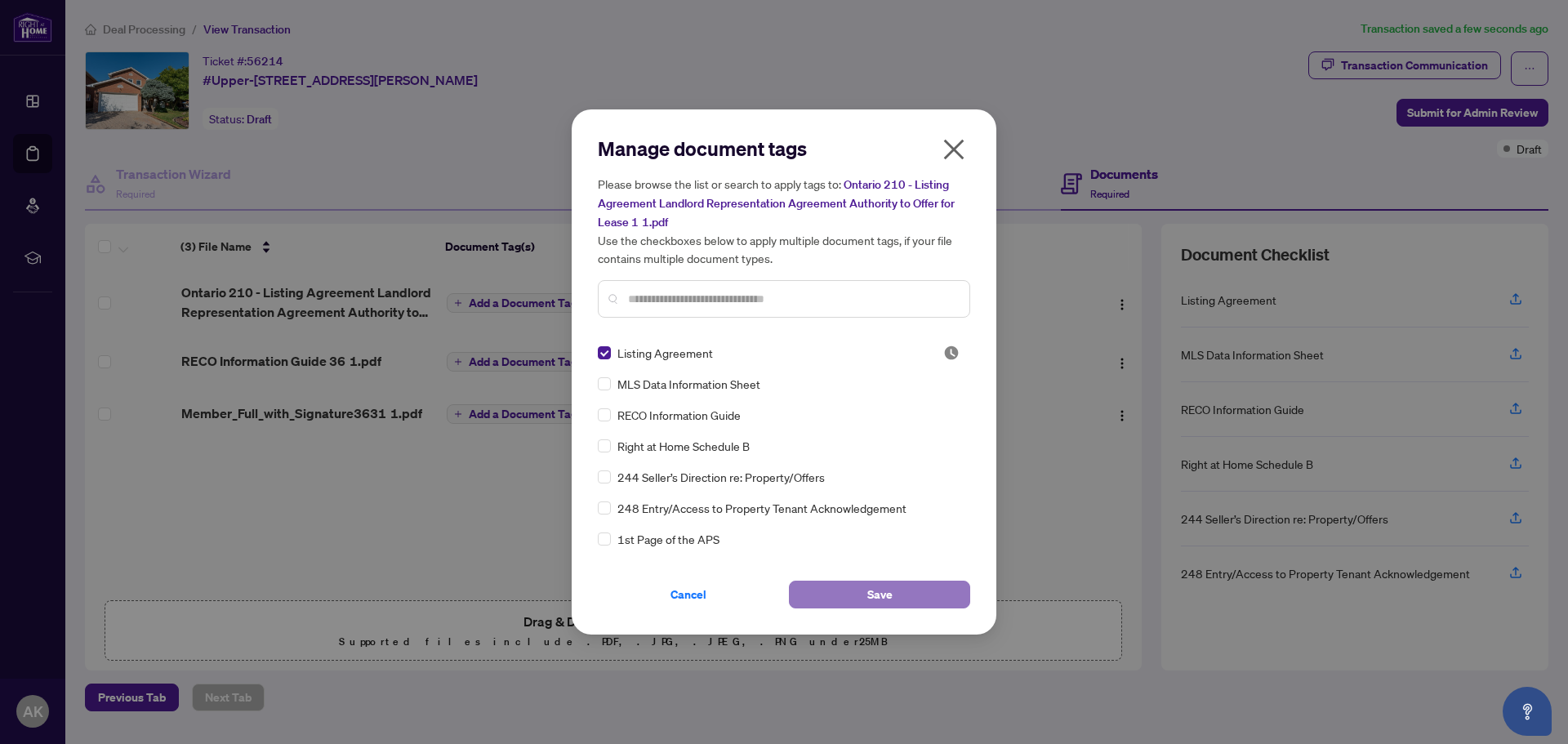
click at [827, 584] on button "Save" at bounding box center [880, 595] width 181 height 28
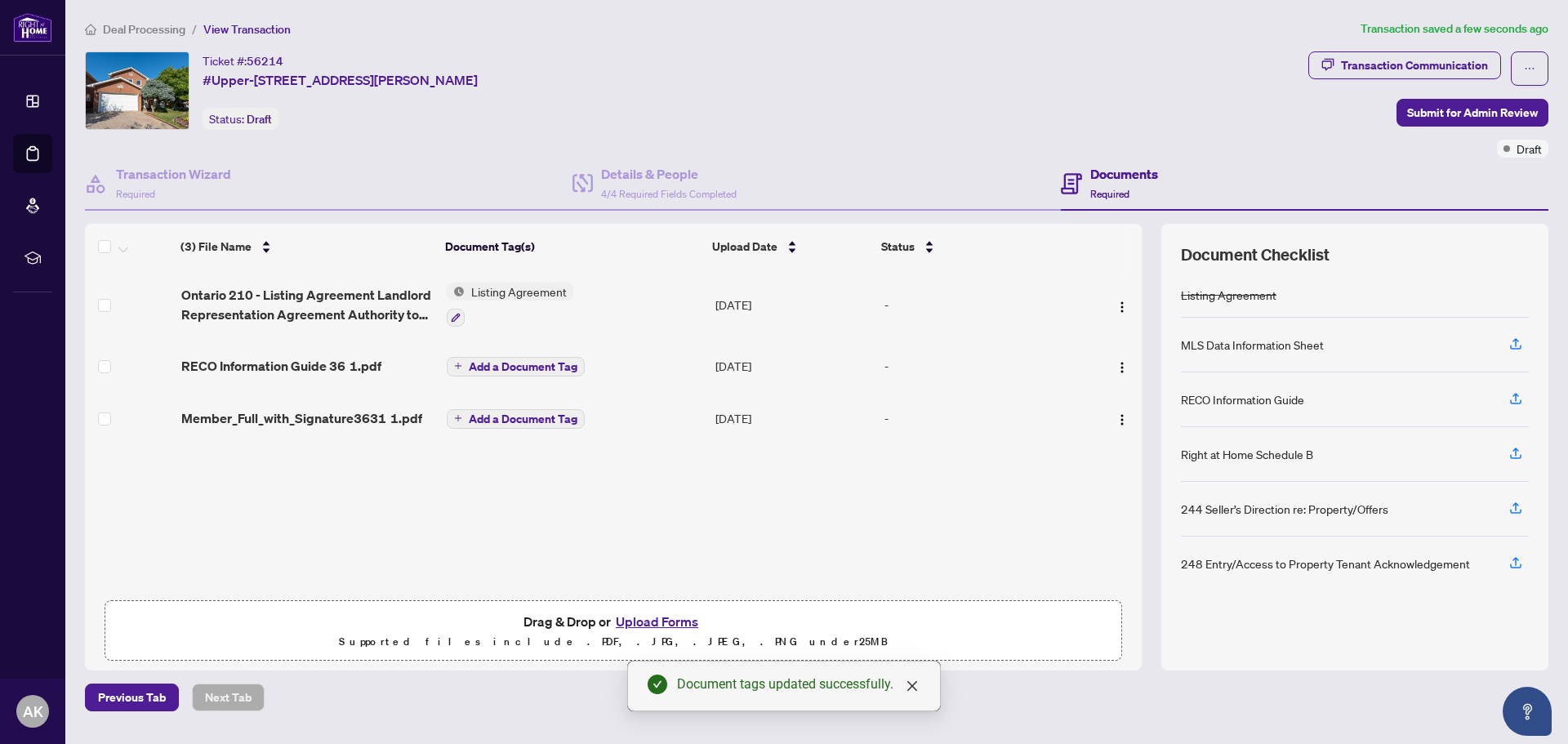
click at [529, 419] on span "Add a Document Tag" at bounding box center [523, 418] width 109 height 11
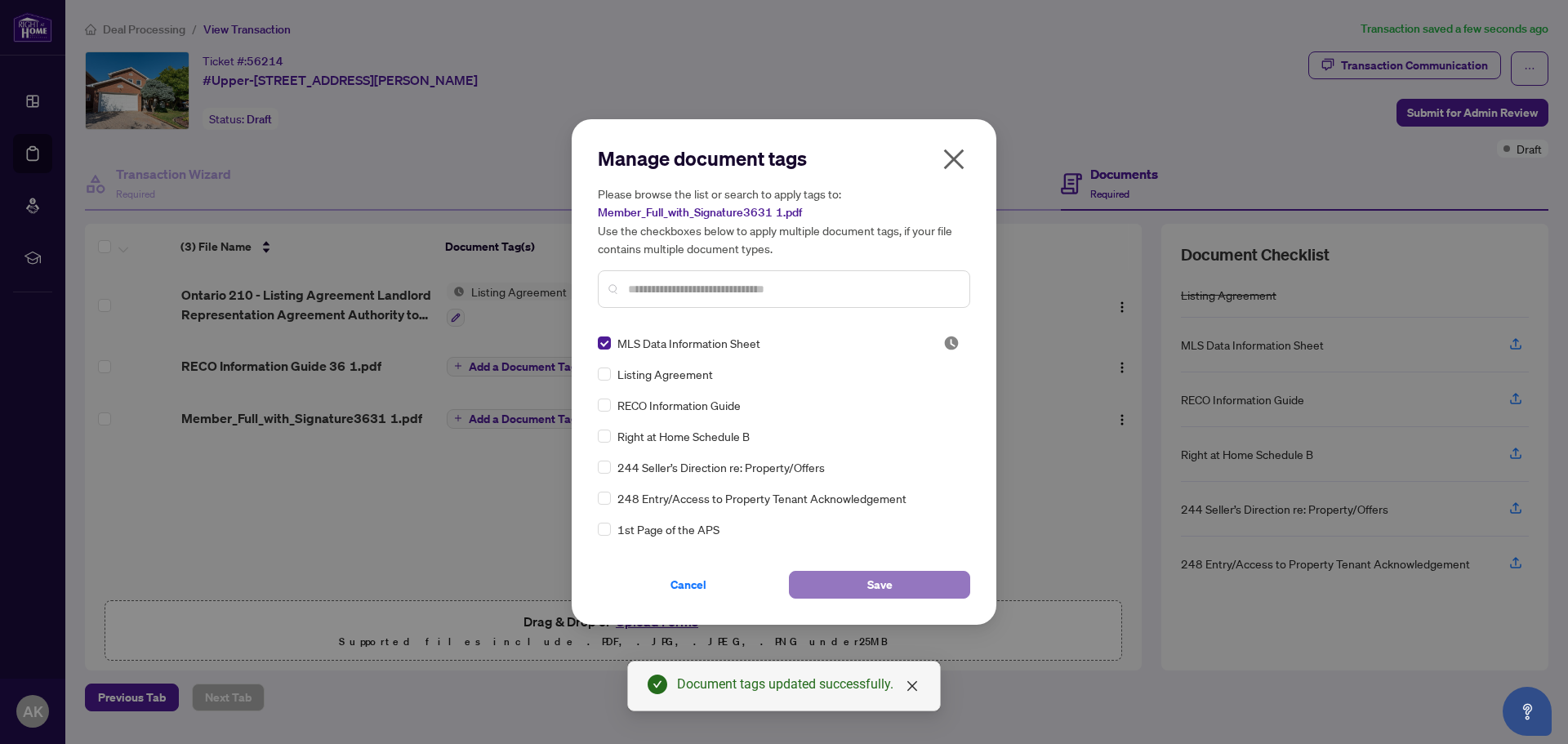
click at [890, 578] on span "Save" at bounding box center [880, 585] width 25 height 26
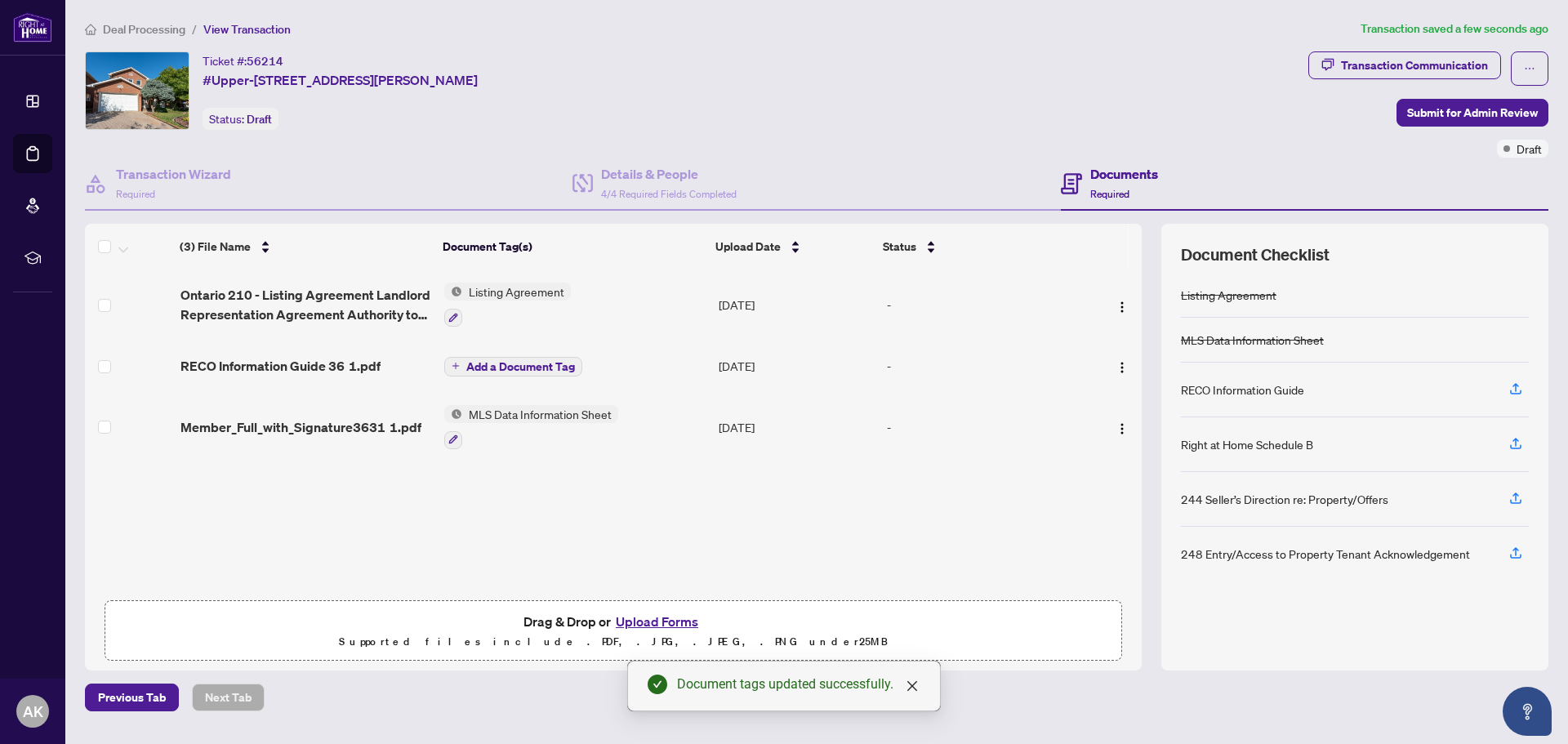
click at [516, 365] on span "Add a Document Tag" at bounding box center [520, 366] width 109 height 11
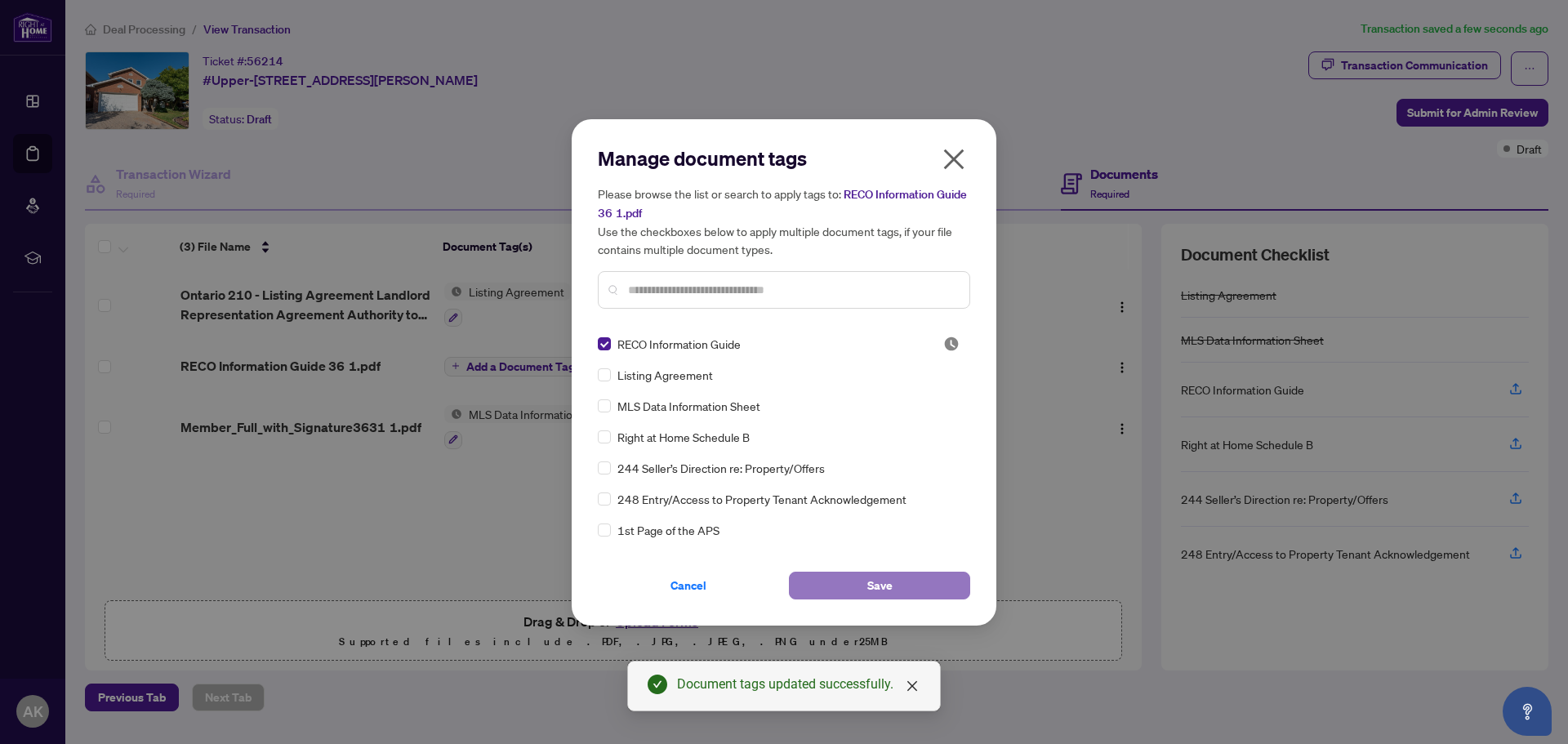
click at [828, 580] on button "Save" at bounding box center [880, 586] width 181 height 28
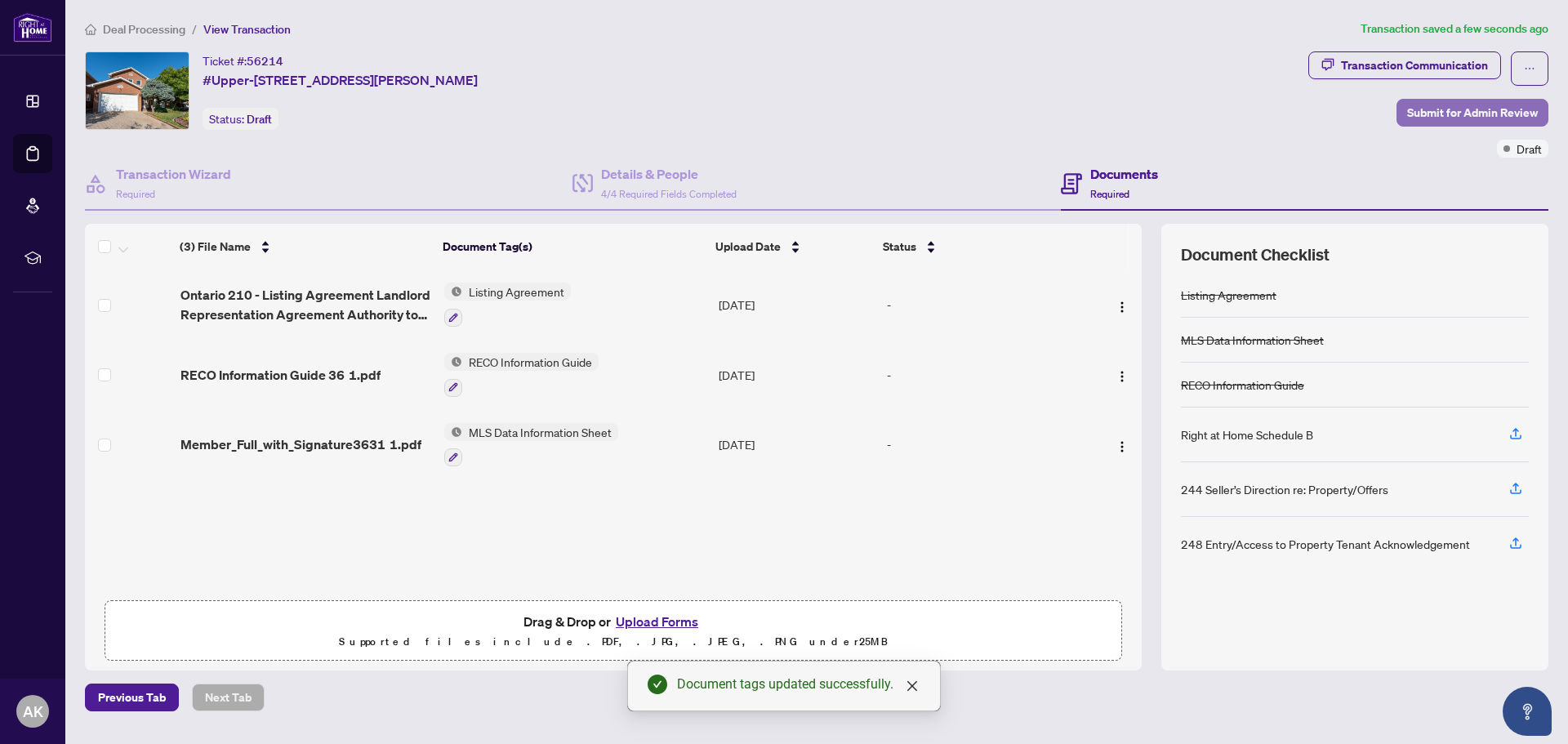
click at [1472, 110] on span "Submit for Admin Review" at bounding box center [1471, 113] width 131 height 26
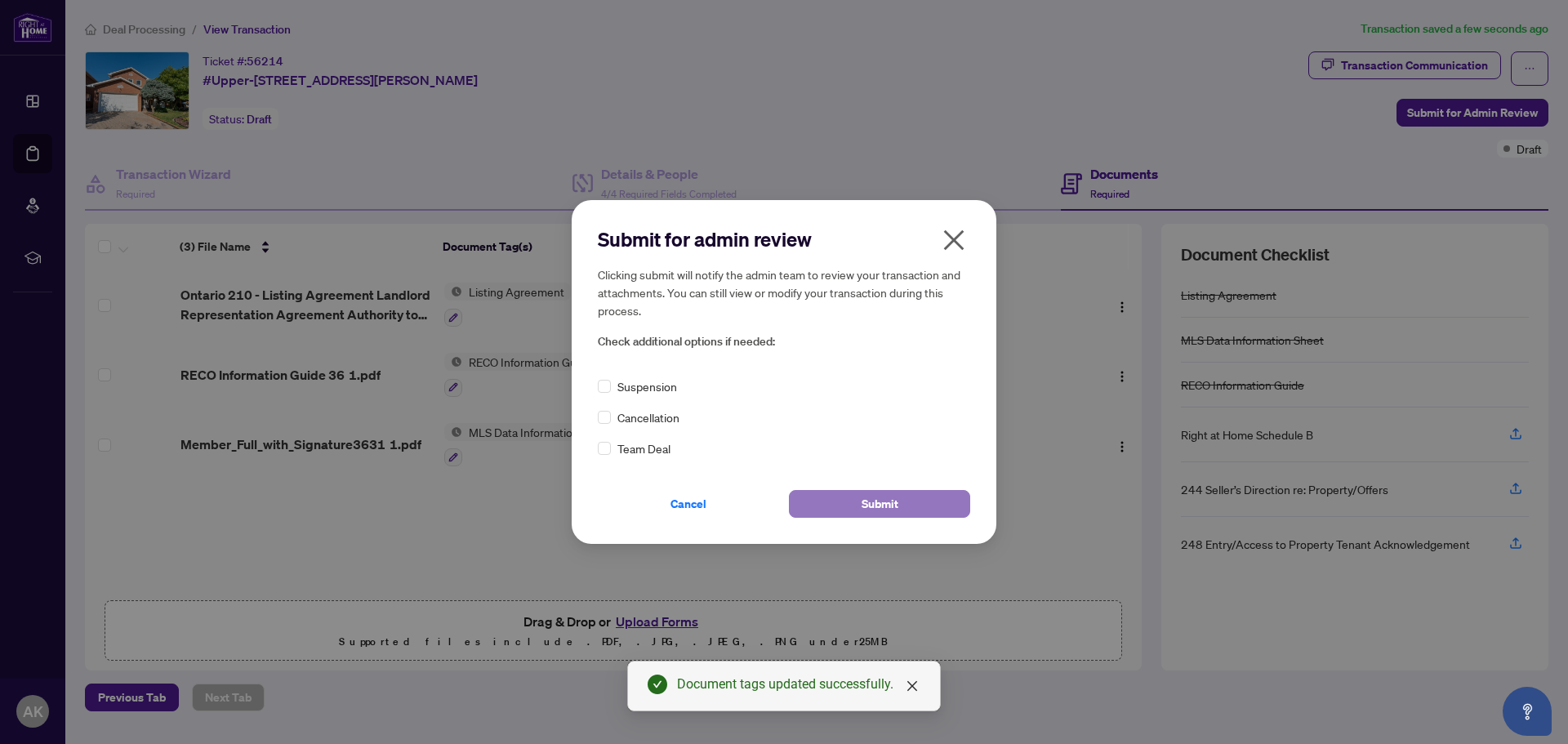
click at [900, 508] on button "Submit" at bounding box center [880, 504] width 181 height 28
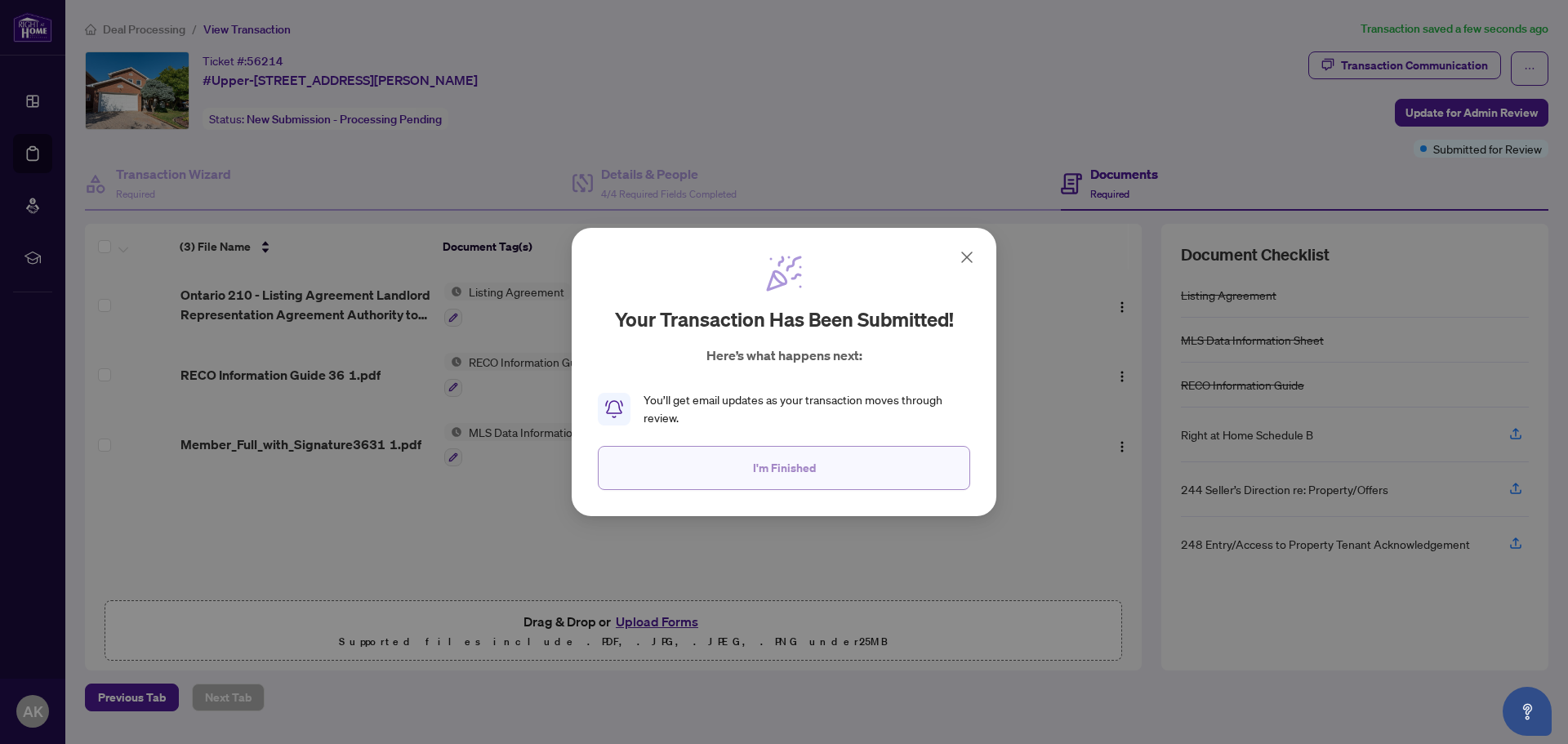
click at [855, 470] on button "I'm Finished" at bounding box center [784, 468] width 373 height 44
